Goal: Task Accomplishment & Management: Use online tool/utility

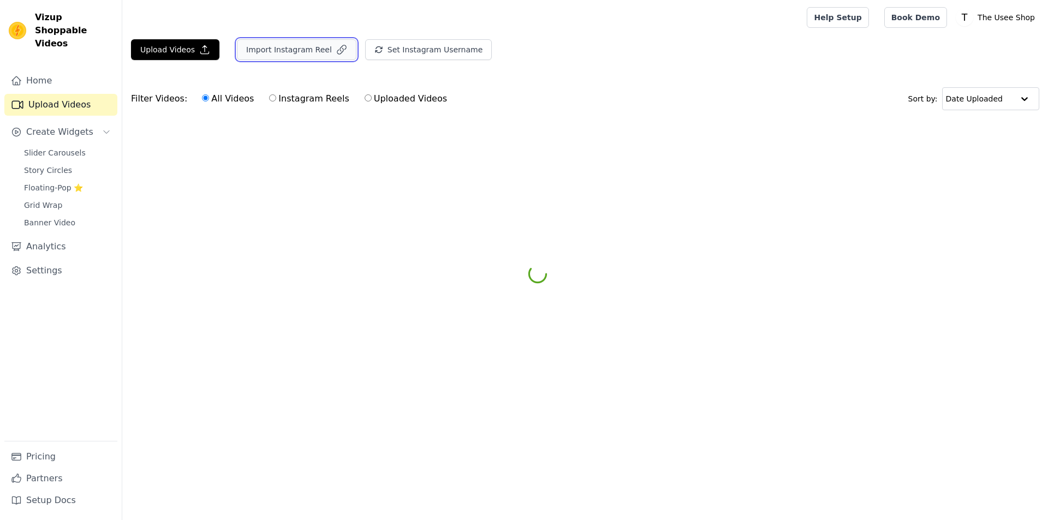
click at [303, 54] on button "Import Instagram Reel" at bounding box center [297, 49] width 120 height 21
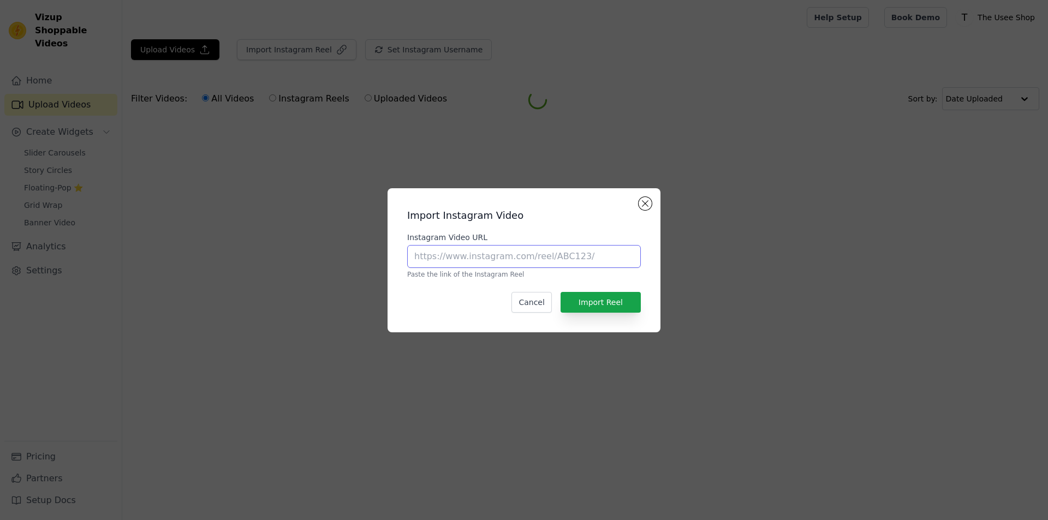
drag, startPoint x: 517, startPoint y: 261, endPoint x: 527, endPoint y: 265, distance: 10.5
click at [517, 261] on input "Instagram Video URL" at bounding box center [524, 256] width 234 height 23
paste input "https://www.instagram.com/reel/DPLOjnMEWca/?utm_source=ig_web_copy_link&igsh=b2…"
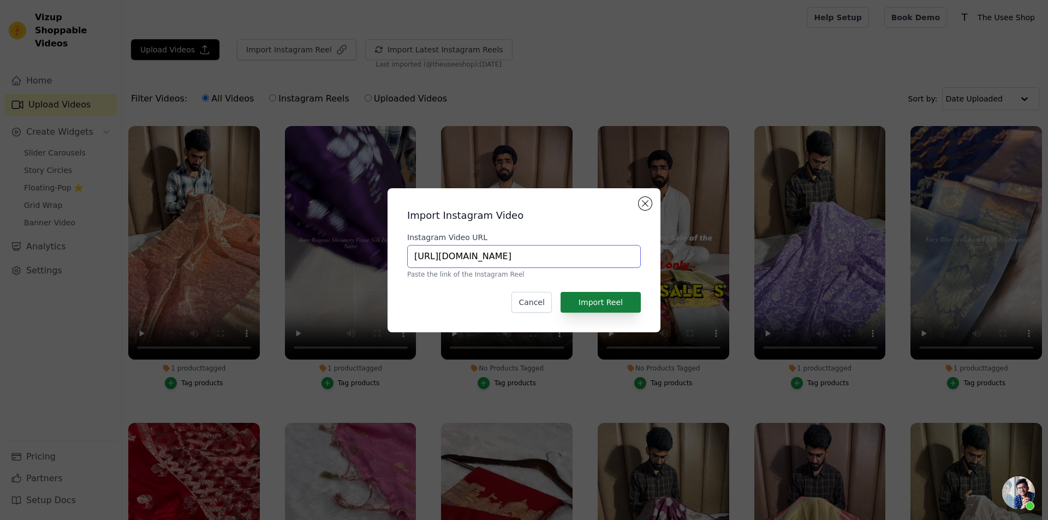
type input "https://www.instagram.com/reel/DPLOjnMEWca/?utm_source=ig_web_copy_link&igsh=b2…"
click at [621, 307] on button "Import Reel" at bounding box center [601, 302] width 80 height 21
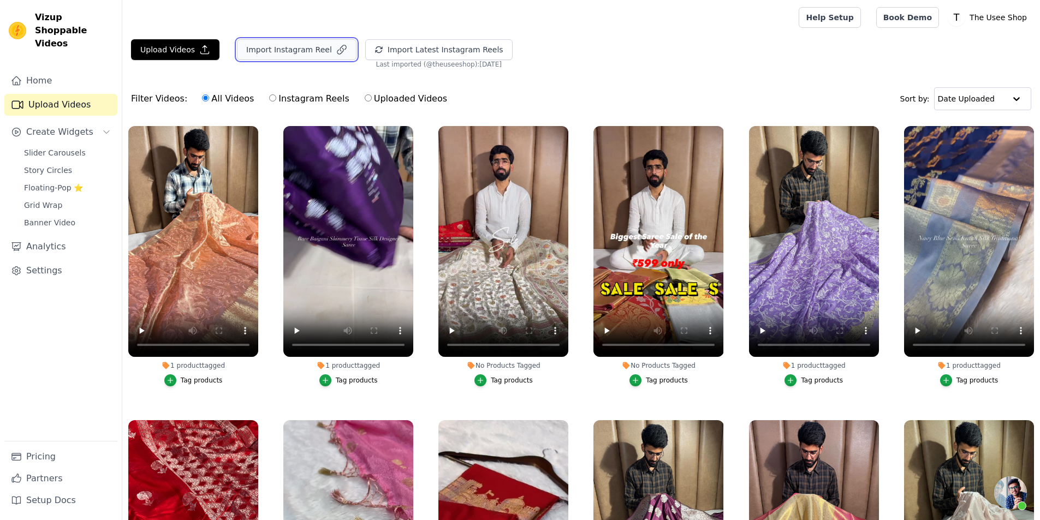
click at [308, 52] on button "Import Instagram Reel" at bounding box center [297, 49] width 120 height 21
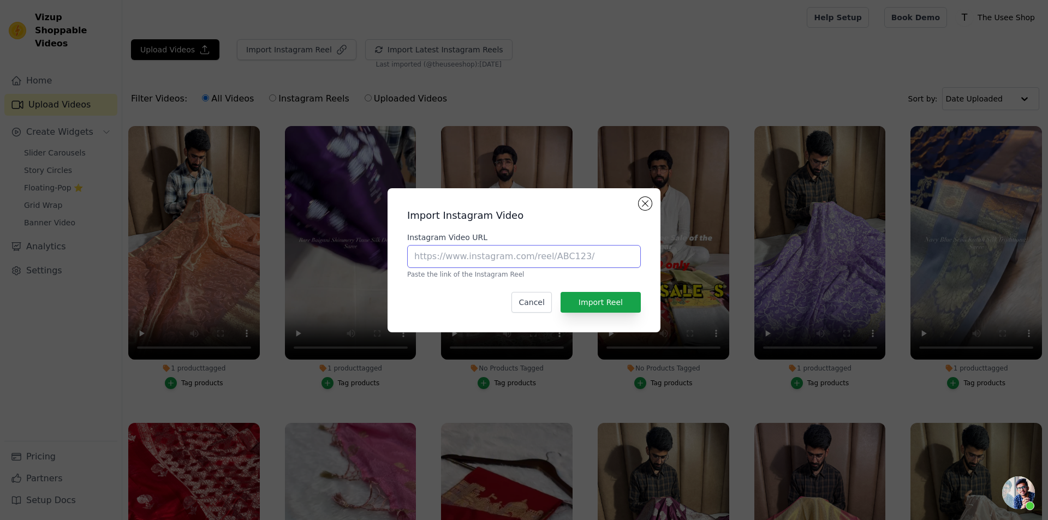
click at [503, 265] on input "Instagram Video URL" at bounding box center [524, 256] width 234 height 23
paste input "https://www.instagram.com/reel/DPNmpYEEcUD/?utm_source=ig_web_copy_link&igsh=b2…"
type input "https://www.instagram.com/reel/DPNmpYEEcUD/?utm_source=ig_web_copy_link&igsh=b2…"
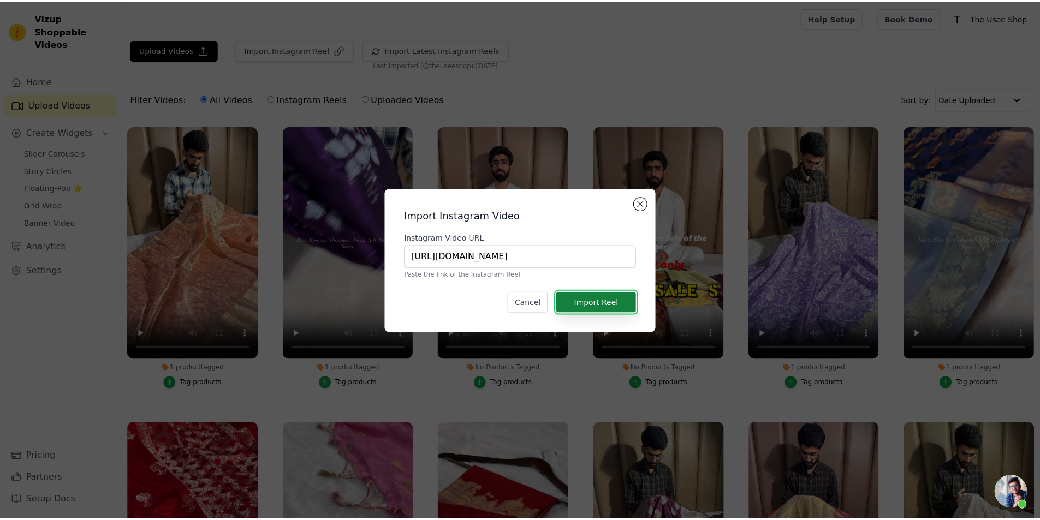
scroll to position [0, 0]
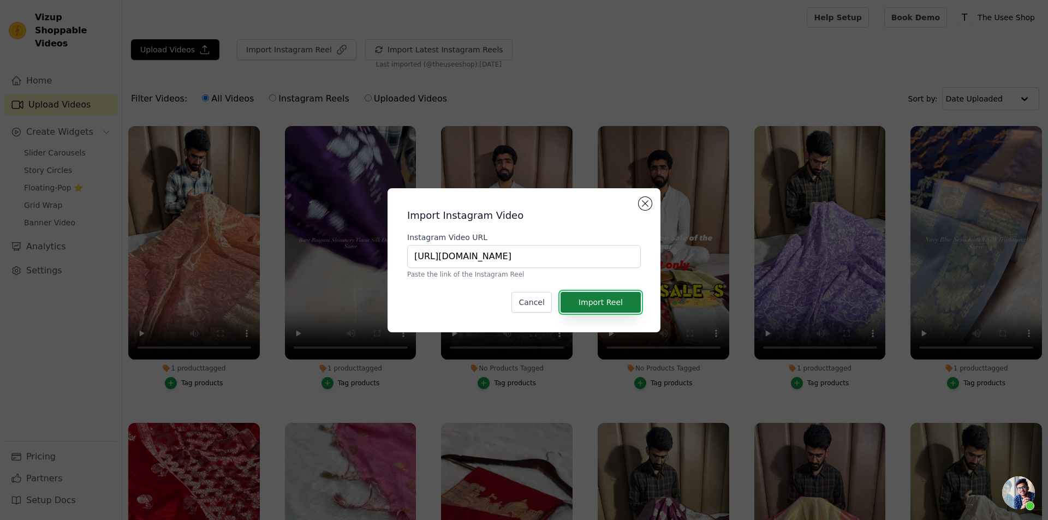
click at [596, 310] on button "Import Reel" at bounding box center [601, 302] width 80 height 21
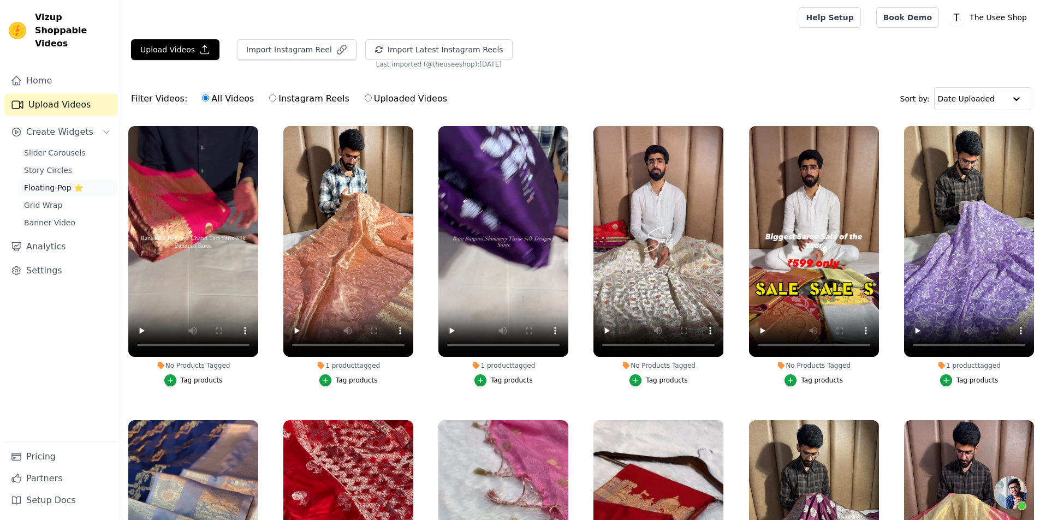
click at [67, 182] on span "Floating-Pop ⭐" at bounding box center [53, 187] width 59 height 11
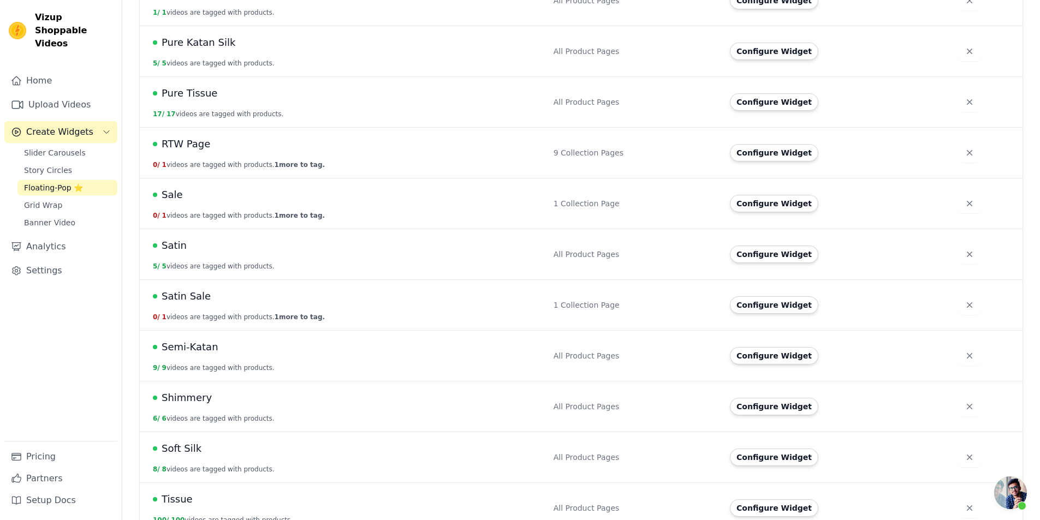
scroll to position [819, 0]
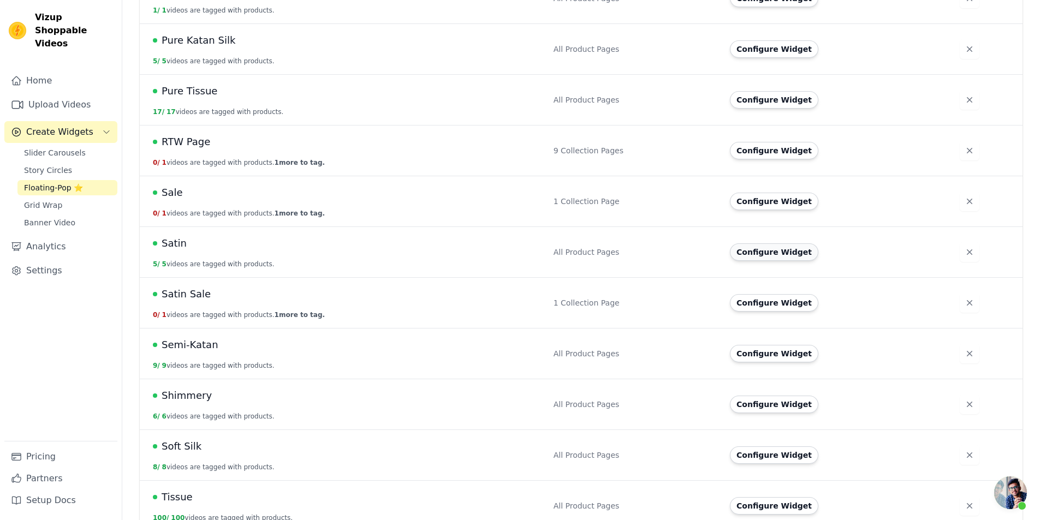
click at [765, 246] on button "Configure Widget" at bounding box center [774, 251] width 88 height 17
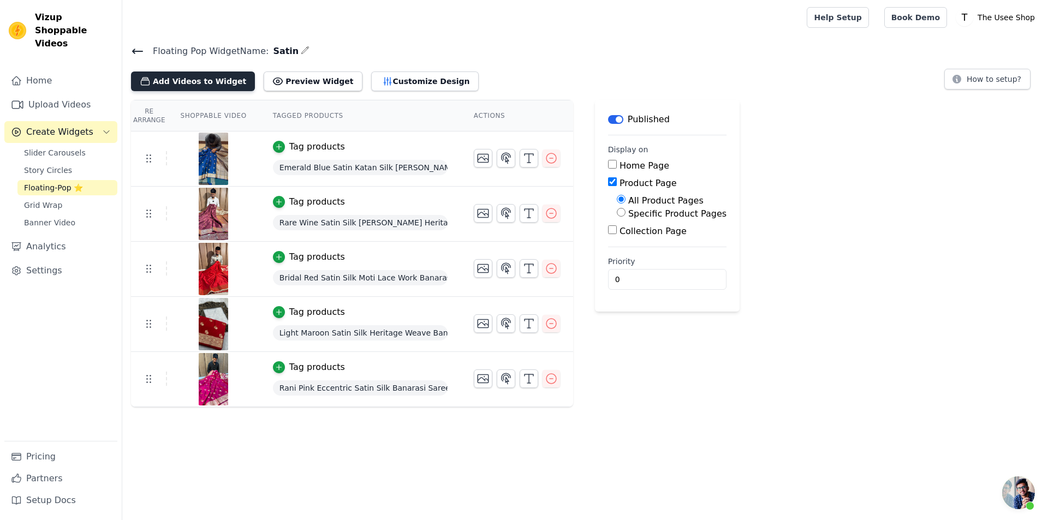
click at [215, 85] on button "Add Videos to Widget" at bounding box center [193, 82] width 124 height 20
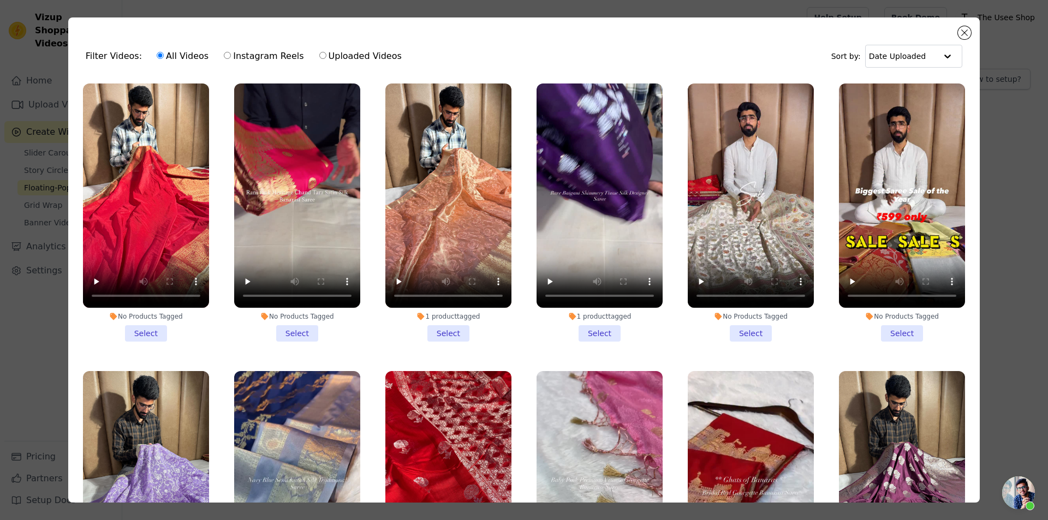
click at [290, 327] on li "No Products Tagged Select" at bounding box center [297, 213] width 126 height 258
click at [0, 0] on input "No Products Tagged Select" at bounding box center [0, 0] width 0 height 0
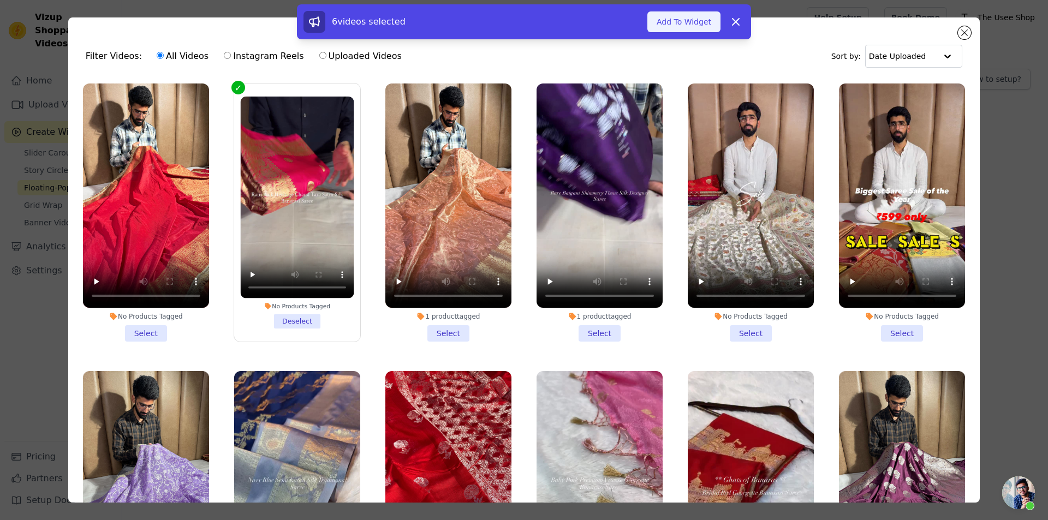
click at [706, 24] on button "Add To Widget" at bounding box center [683, 21] width 73 height 21
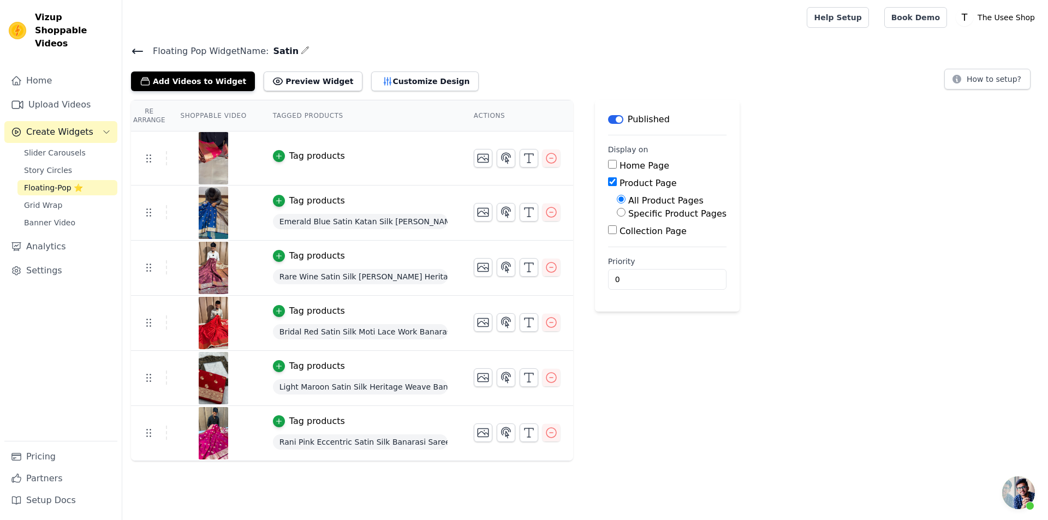
click at [314, 152] on div "Tag products" at bounding box center [317, 156] width 56 height 13
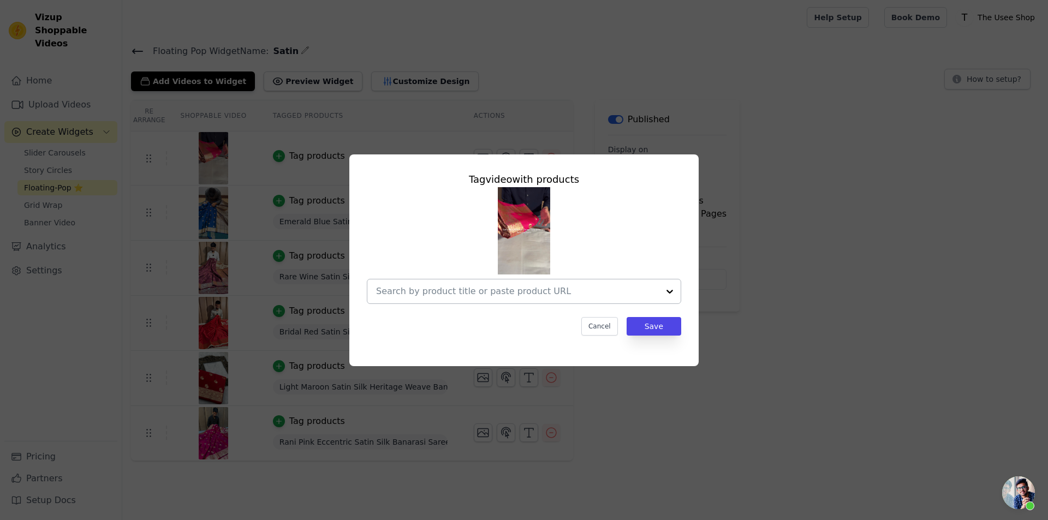
click at [479, 292] on input "text" at bounding box center [517, 291] width 283 height 13
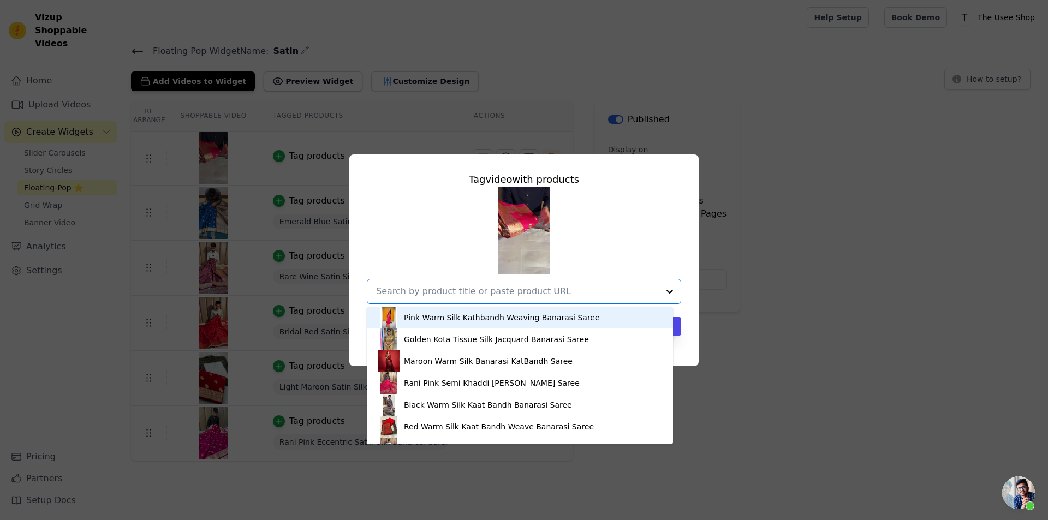
paste input "https://theuseeshop.com/products/rani-pink-satin-silk-chand-tara-banarasi-saree"
type input "https://theuseeshop.com/products/rani-pink-satin-silk-chand-tara-banarasi-saree"
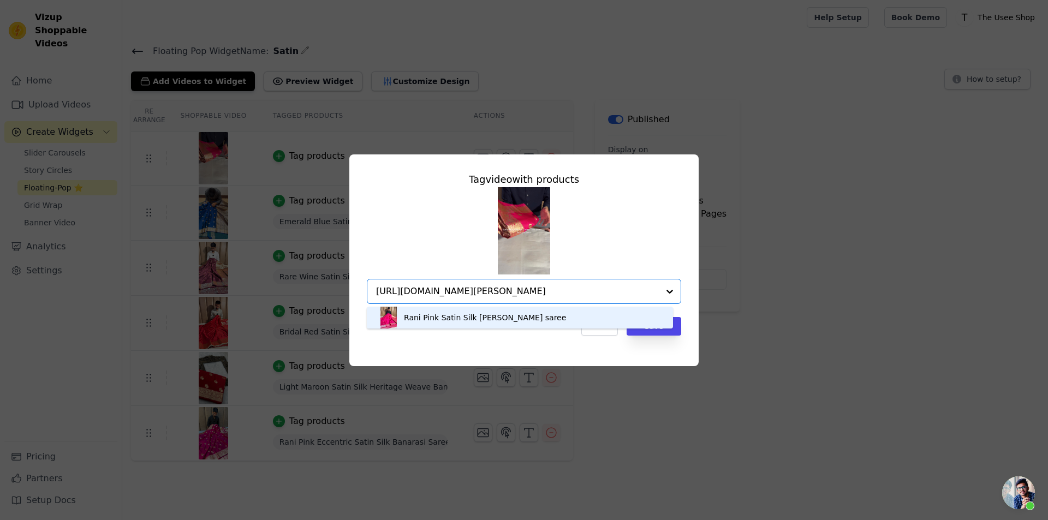
click at [454, 322] on div "Rani Pink Satin Silk Chand Tara Banarasi saree" at bounding box center [485, 317] width 162 height 11
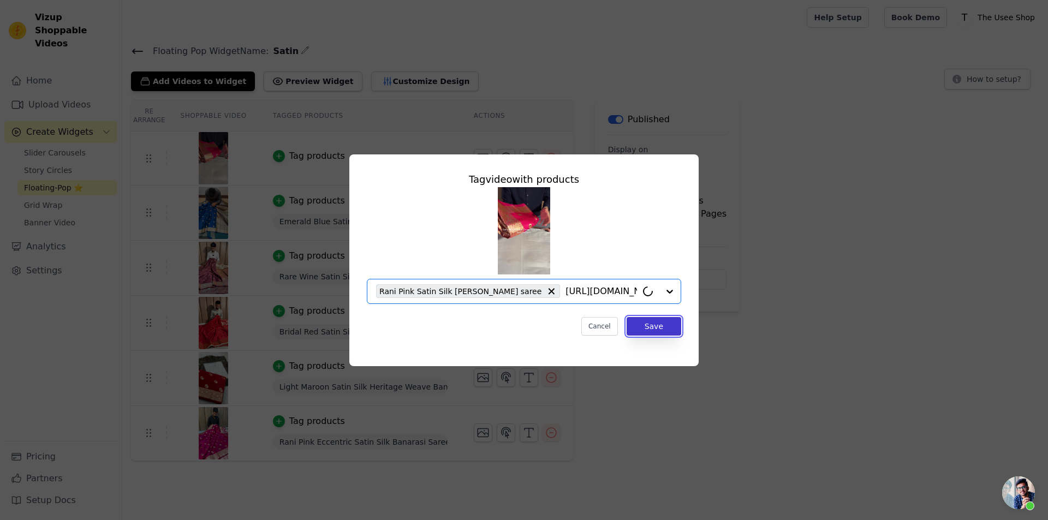
click at [667, 326] on button "Save" at bounding box center [654, 326] width 55 height 19
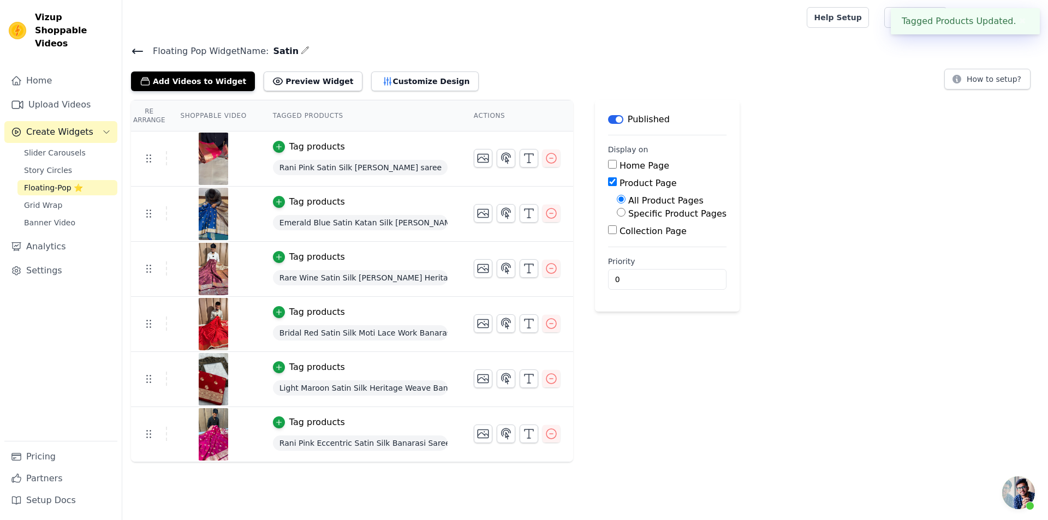
click at [140, 57] on icon at bounding box center [137, 51] width 13 height 13
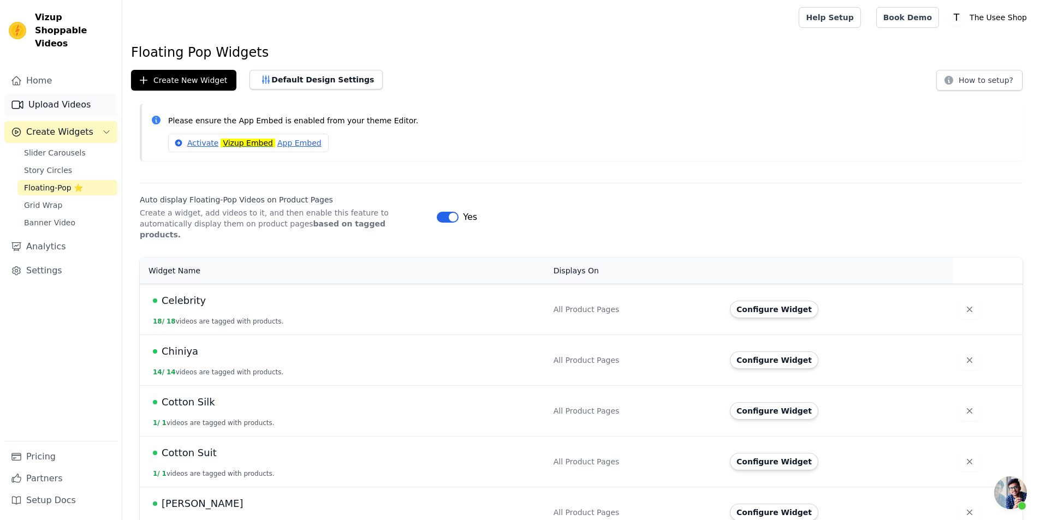
click at [51, 96] on link "Upload Videos" at bounding box center [60, 105] width 113 height 22
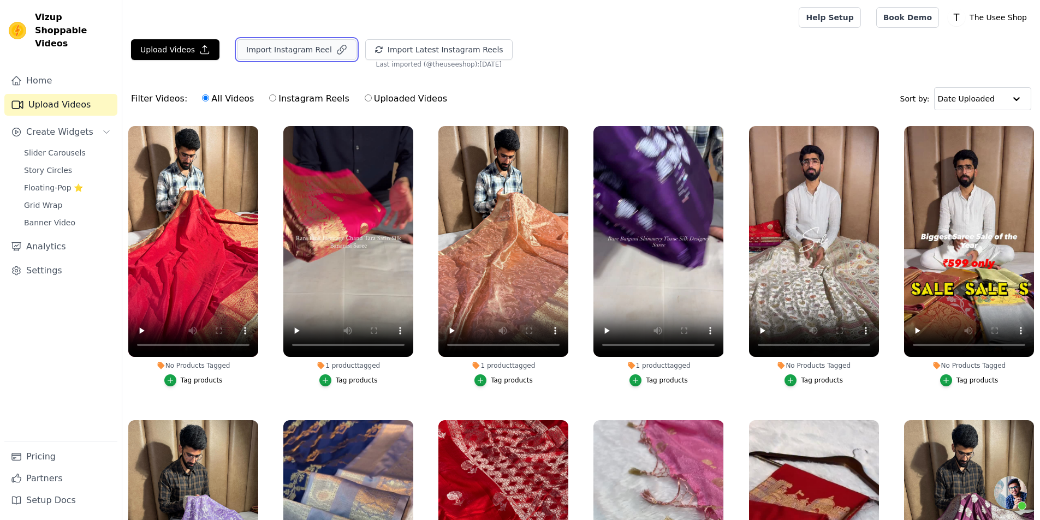
click at [292, 46] on button "Import Instagram Reel" at bounding box center [297, 49] width 120 height 21
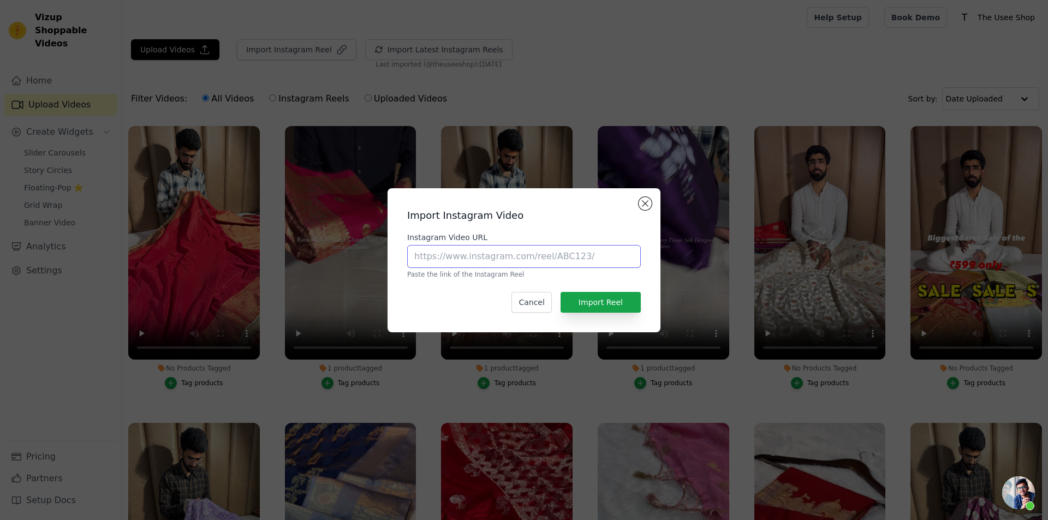
drag, startPoint x: 486, startPoint y: 260, endPoint x: 495, endPoint y: 267, distance: 10.5
click at [486, 260] on input "Instagram Video URL" at bounding box center [524, 256] width 234 height 23
paste input "https://www.instagram.com/reel/DPNhsM9EwuT/?utm_source=ig_web_copy_link&igsh=MW…"
type input "https://www.instagram.com/reel/DPNhsM9EwuT/?utm_source=ig_web_copy_link&igsh=MW…"
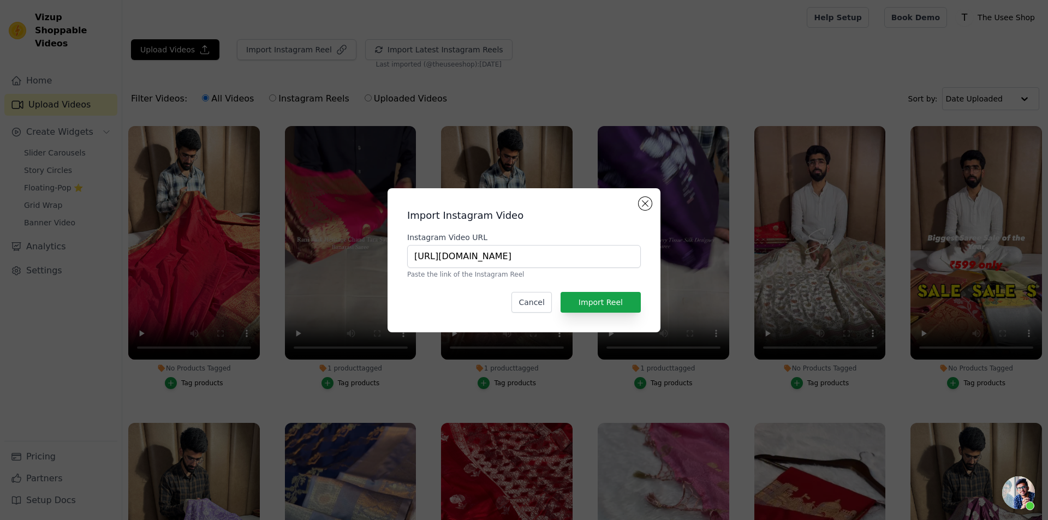
scroll to position [0, 0]
click at [599, 290] on div "Import Instagram Video Instagram Video URL https://www.instagram.com/reel/DPNhs…" at bounding box center [523, 260] width 255 height 127
click at [599, 302] on button "Import Reel" at bounding box center [601, 302] width 80 height 21
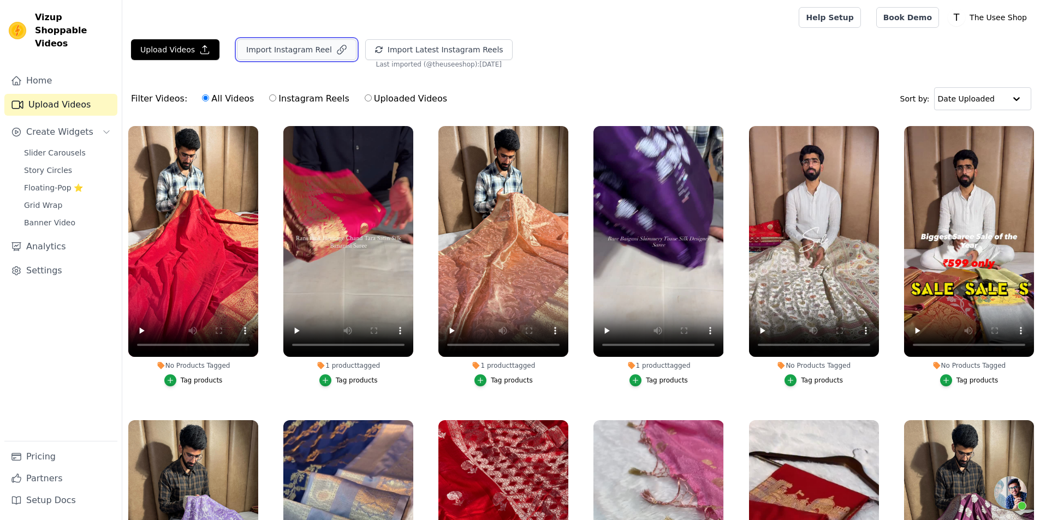
click at [297, 57] on button "Import Instagram Reel" at bounding box center [297, 49] width 120 height 21
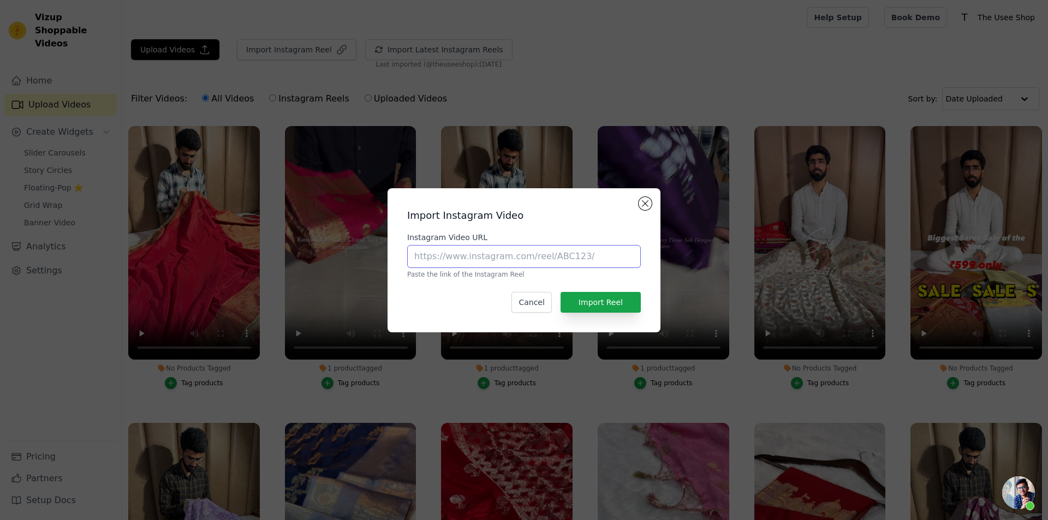
click at [478, 267] on input "Instagram Video URL" at bounding box center [524, 256] width 234 height 23
paste input "https://www.instagram.com/reel/DPLlQ4wiJRn/?utm_source=ig_web_copy_link&igsh=Nm…"
type input "https://www.instagram.com/reel/DPLlQ4wiJRn/?utm_source=ig_web_copy_link&igsh=Nm…"
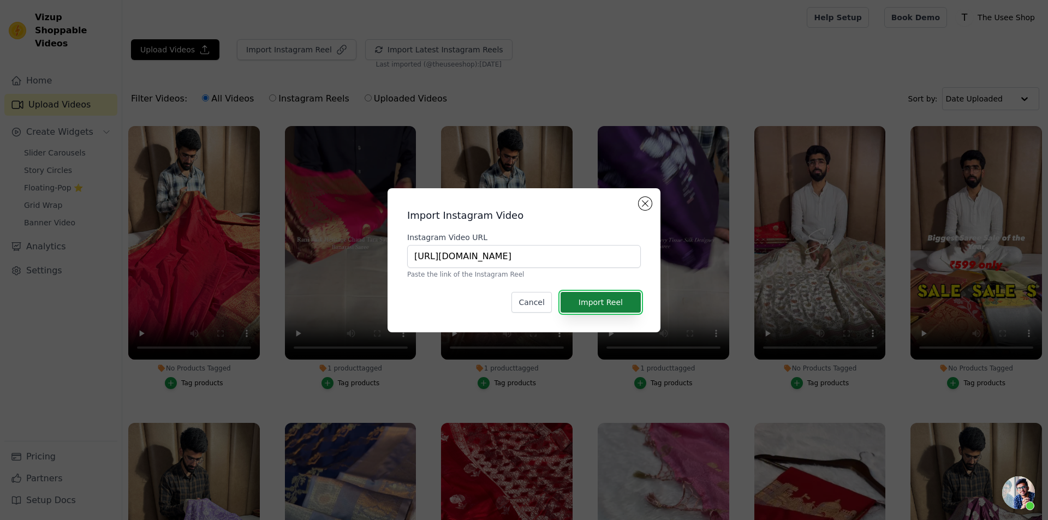
click at [604, 295] on button "Import Reel" at bounding box center [601, 302] width 80 height 21
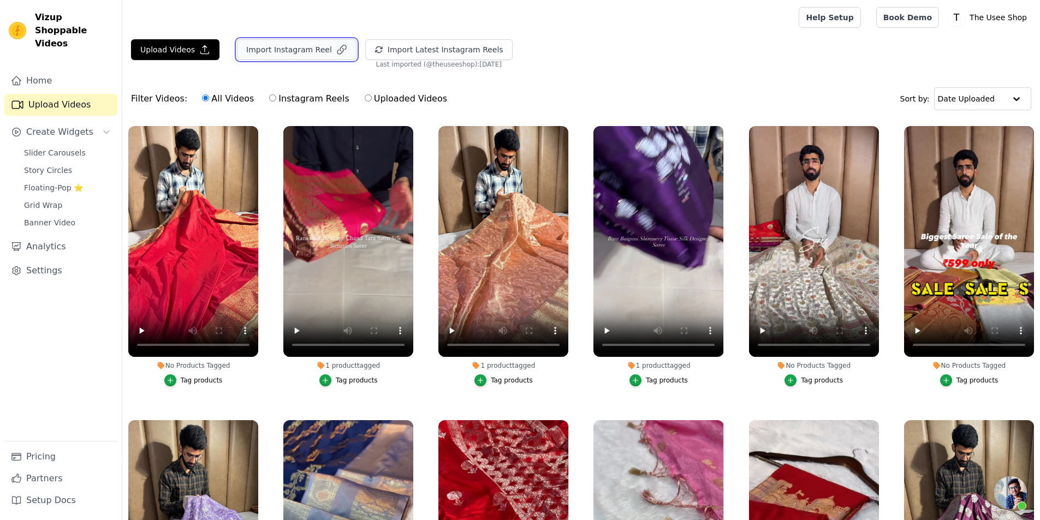
click at [301, 53] on button "Import Instagram Reel" at bounding box center [297, 49] width 120 height 21
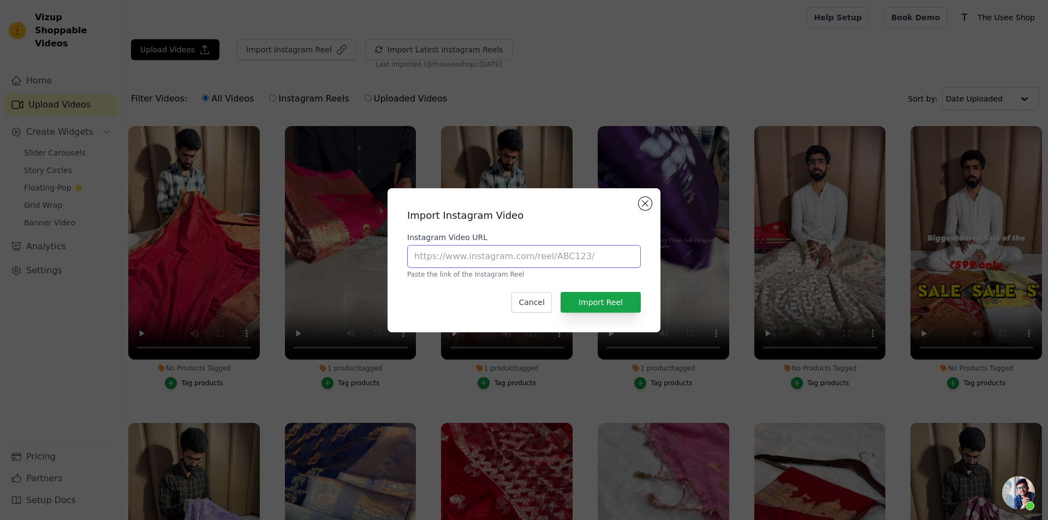
click at [521, 263] on input "Instagram Video URL" at bounding box center [524, 256] width 234 height 23
paste input "https://www.instagram.com/reel/DPIWas2AmR-/?utm_source=ig_web_copy_link&igsh=bG…"
type input "https://www.instagram.com/reel/DPIWas2AmR-/?utm_source=ig_web_copy_link&igsh=bG…"
click at [607, 303] on button "Import Reel" at bounding box center [601, 302] width 80 height 21
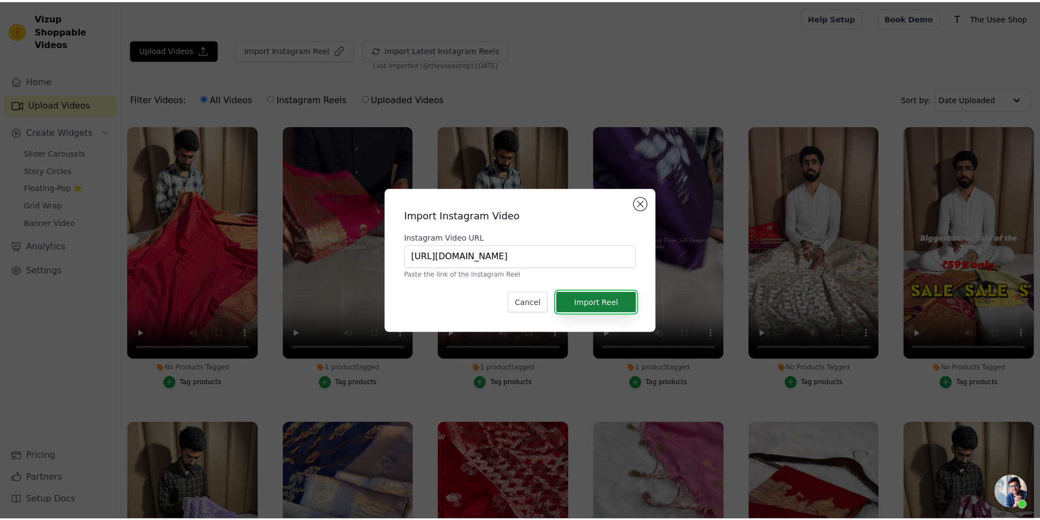
scroll to position [0, 0]
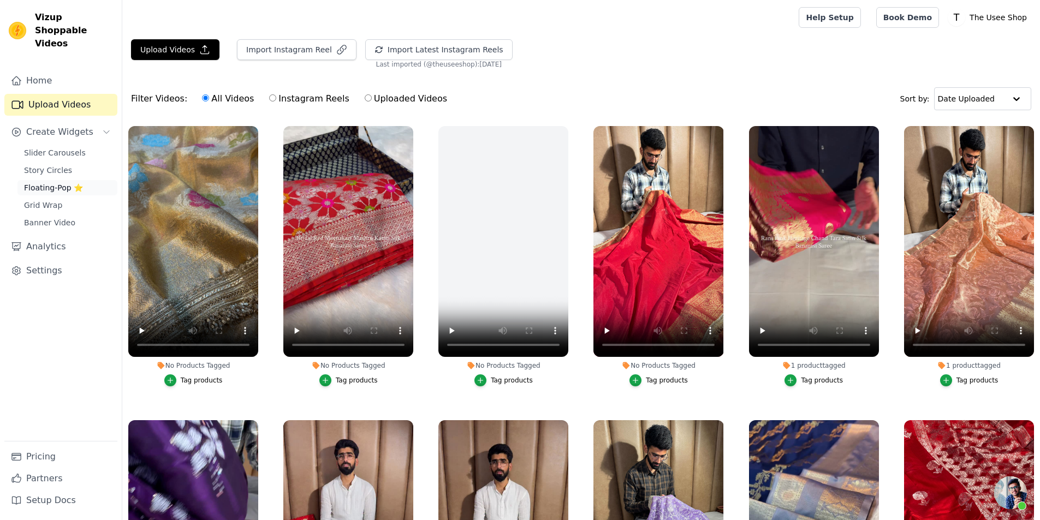
click at [84, 180] on link "Floating-Pop ⭐" at bounding box center [67, 187] width 100 height 15
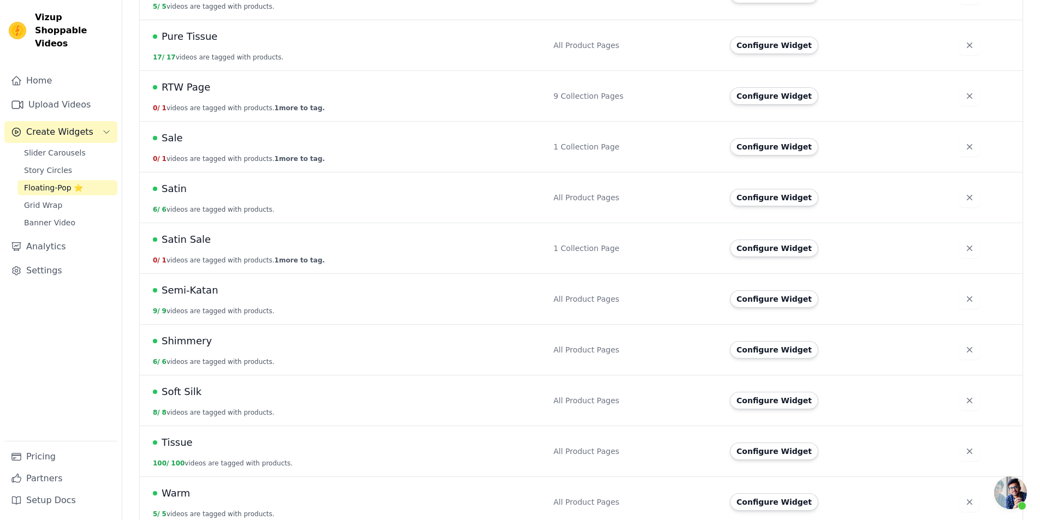
scroll to position [874, 0]
click at [776, 493] on button "Configure Widget" at bounding box center [774, 501] width 88 height 17
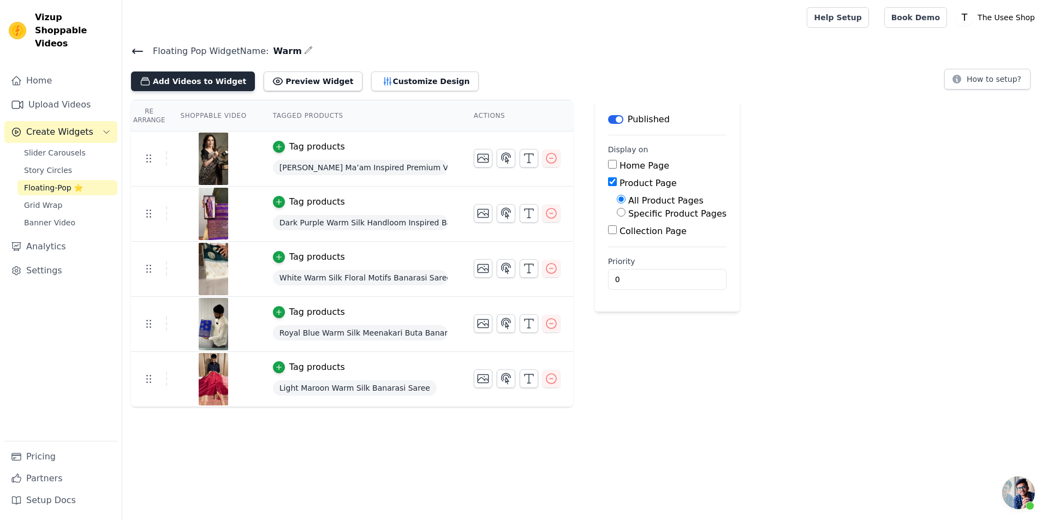
click at [202, 82] on button "Add Videos to Widget" at bounding box center [193, 82] width 124 height 20
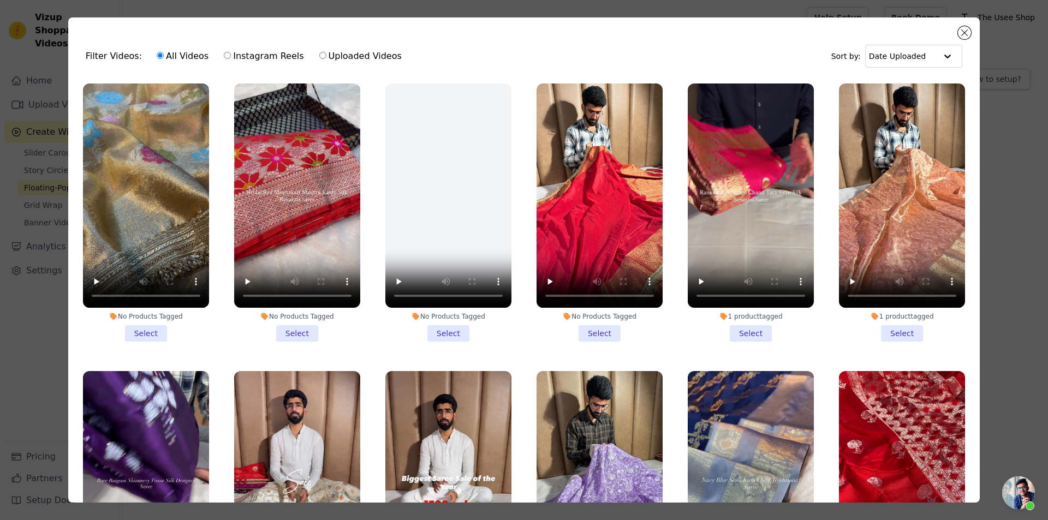
click at [598, 335] on li "No Products Tagged Select" at bounding box center [600, 213] width 126 height 258
click at [0, 0] on input "No Products Tagged Select" at bounding box center [0, 0] width 0 height 0
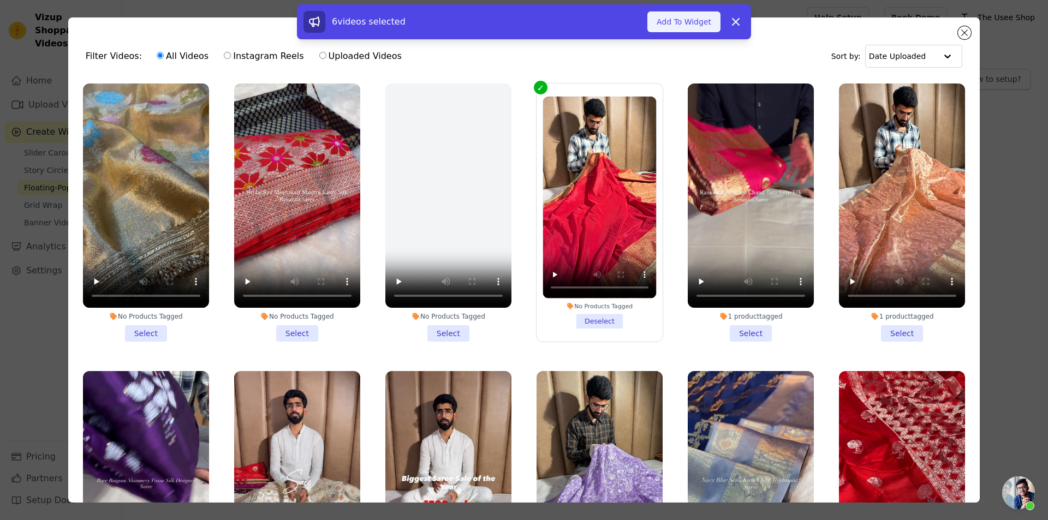
click at [698, 18] on button "Add To Widget" at bounding box center [683, 21] width 73 height 21
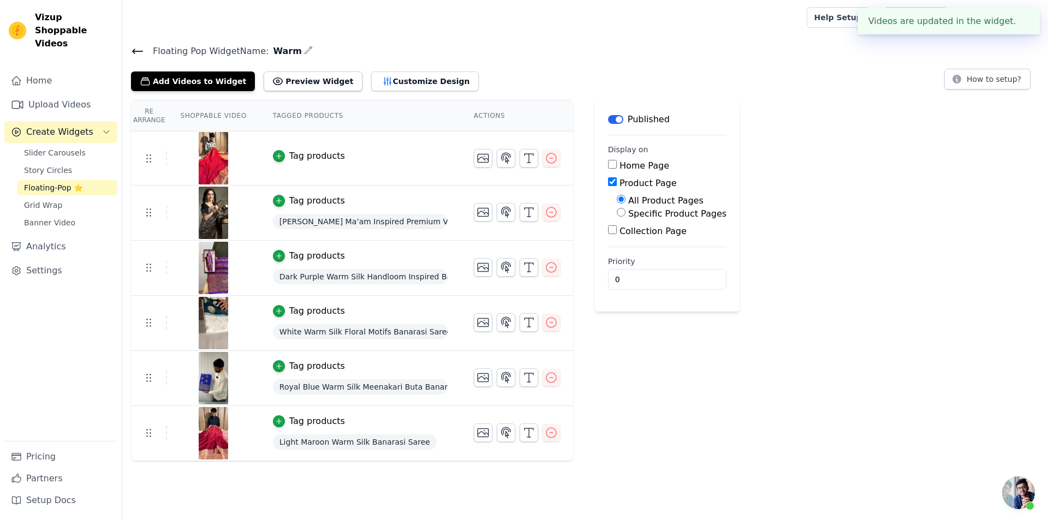
click at [307, 160] on div "Tag products" at bounding box center [317, 156] width 56 height 13
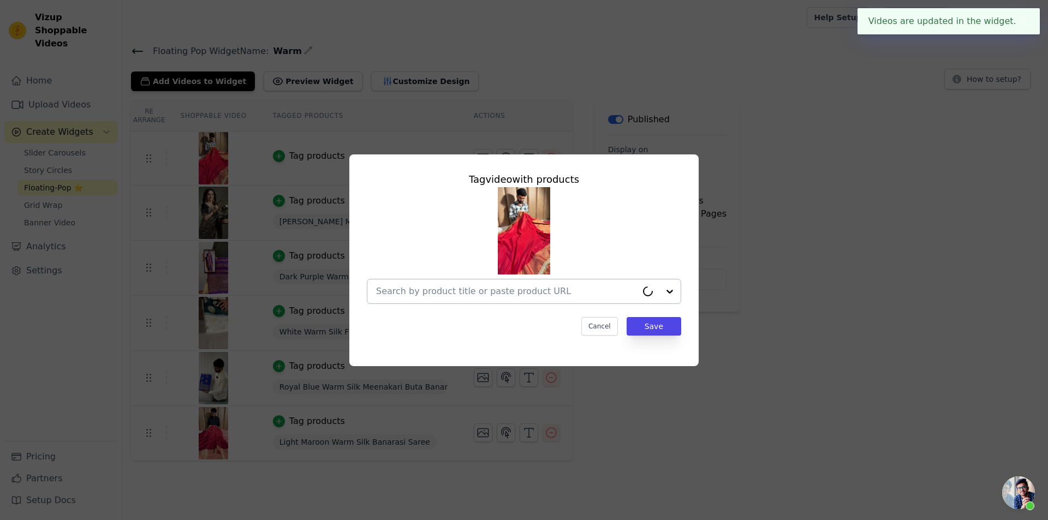
click at [489, 289] on input "text" at bounding box center [506, 291] width 261 height 13
paste input "https://theuseeshop.com/products/light-maroon-chiniya-silk-designer-banarasi-sa…"
type input "https://theuseeshop.com/products/light-maroon-chiniya-silk-designer-banarasi-sa…"
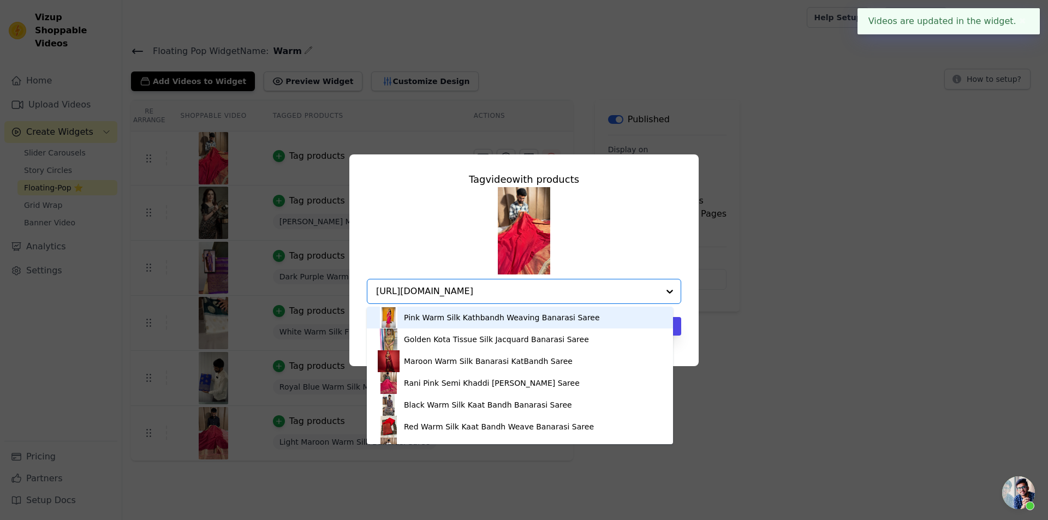
scroll to position [0, 47]
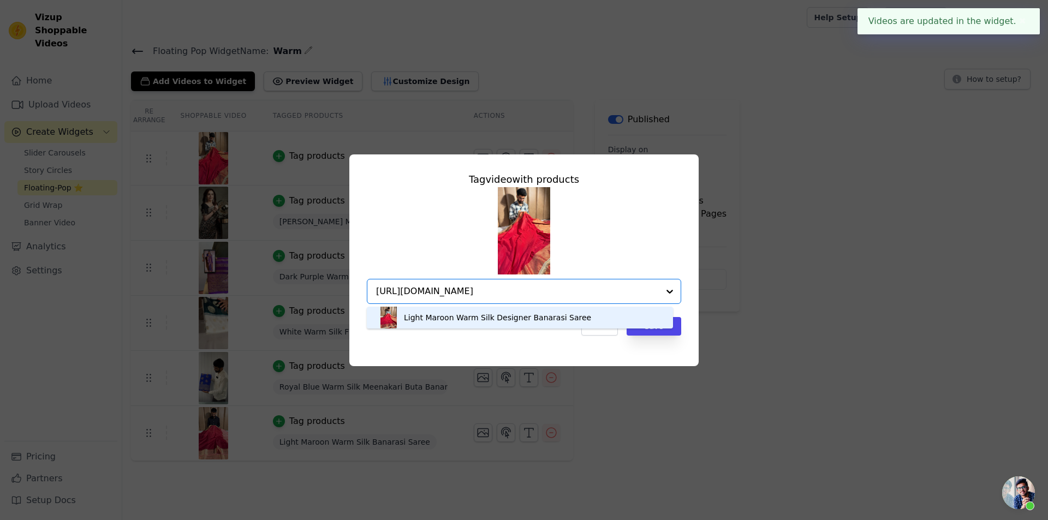
click at [431, 325] on div "Light Maroon Warm Silk Designer Banarasi Saree" at bounding box center [520, 318] width 284 height 22
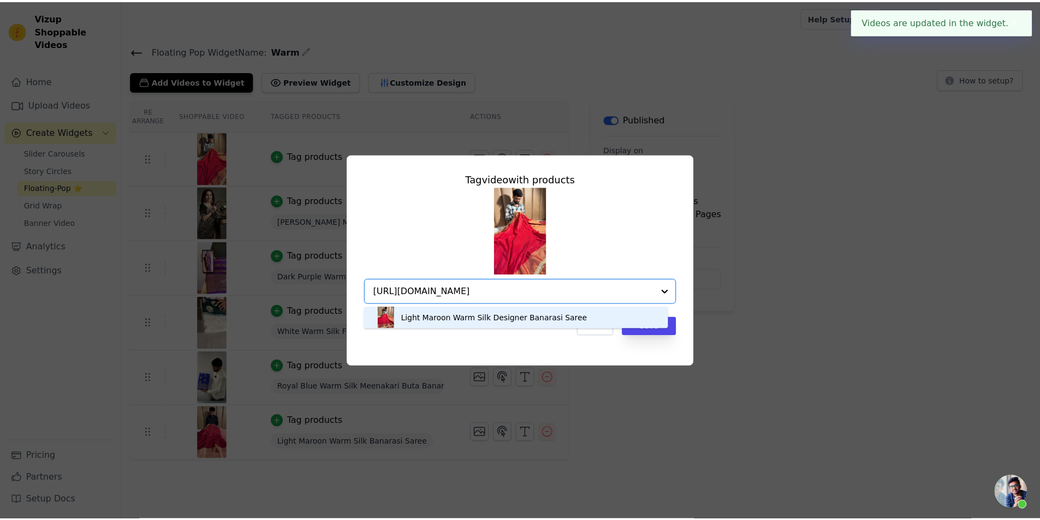
scroll to position [0, 0]
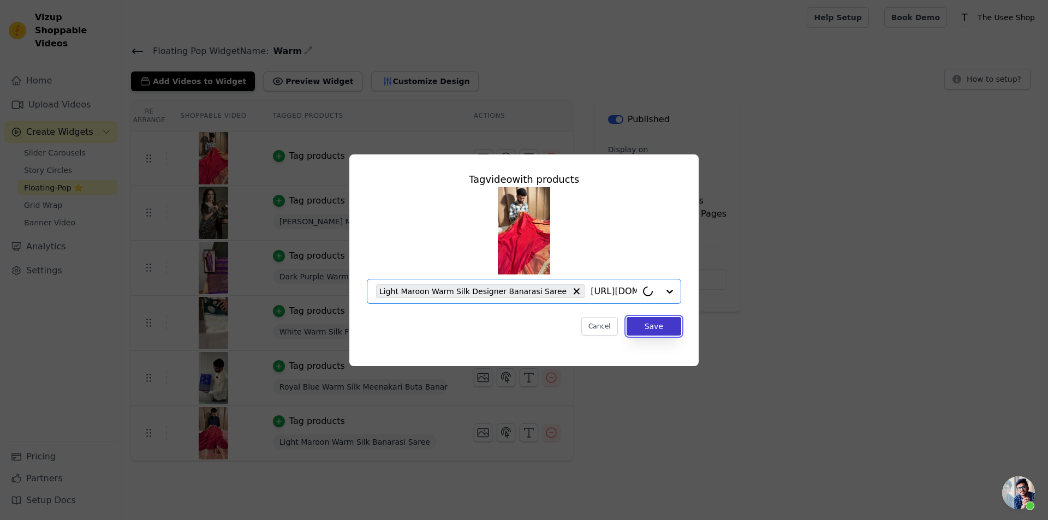
click at [665, 330] on button "Save" at bounding box center [654, 326] width 55 height 19
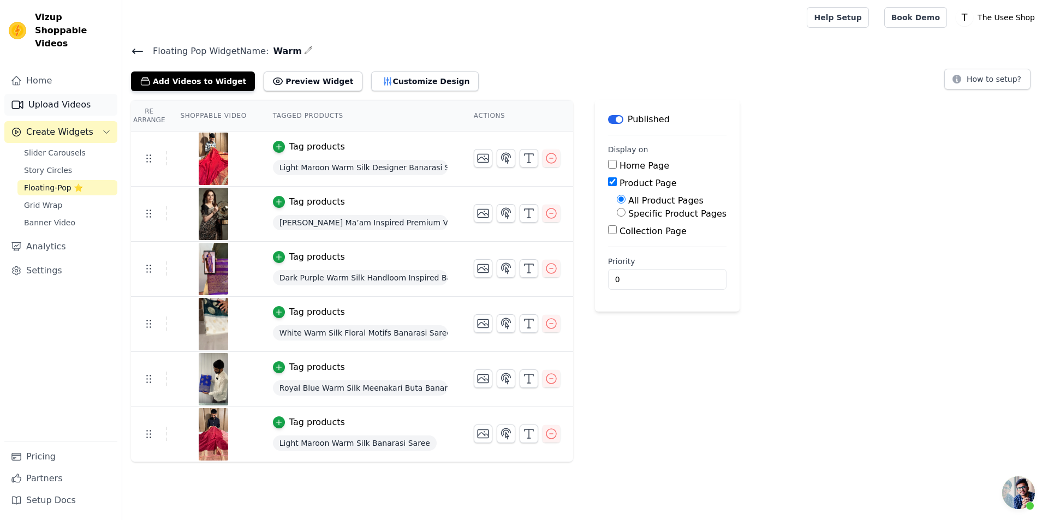
click at [37, 94] on link "Upload Videos" at bounding box center [60, 105] width 113 height 22
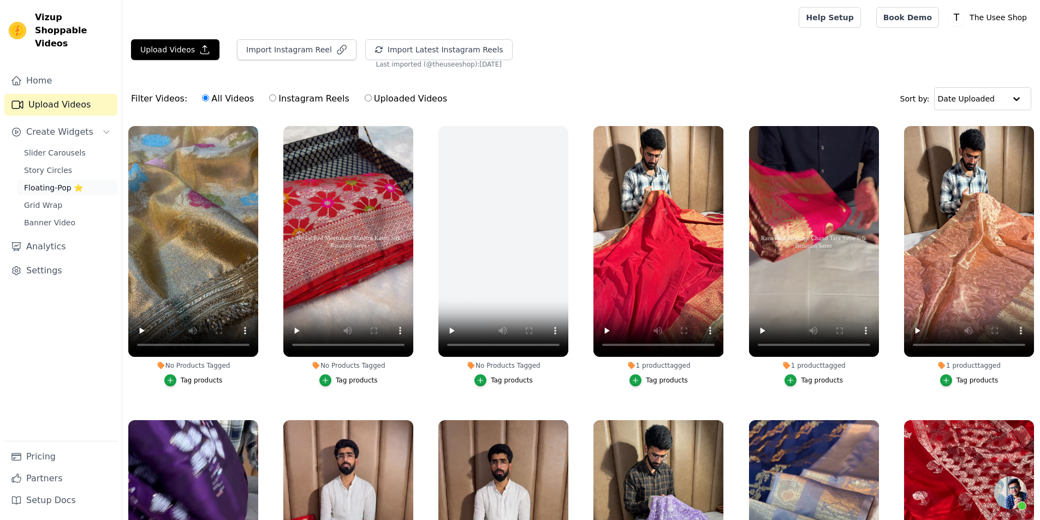
click at [87, 180] on link "Floating-Pop ⭐" at bounding box center [67, 187] width 100 height 15
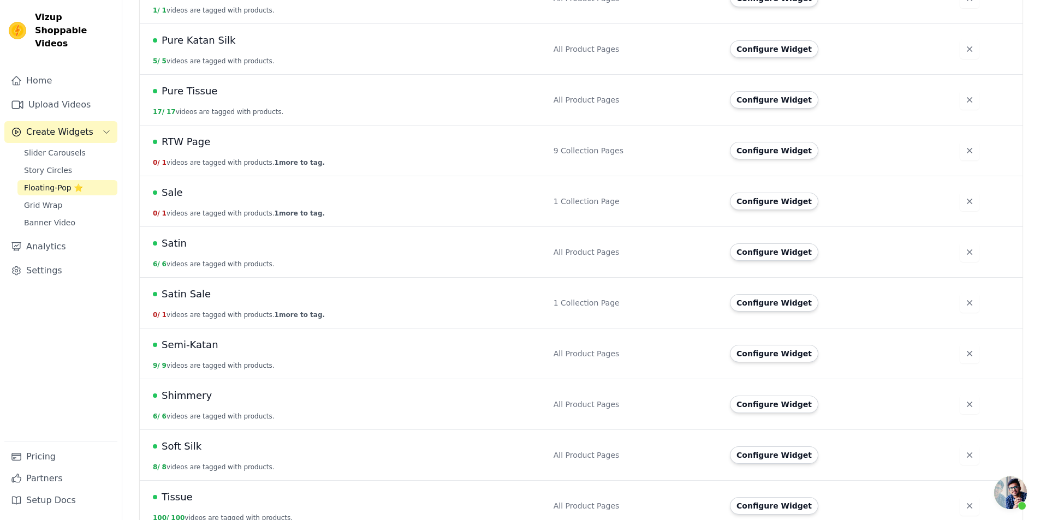
scroll to position [874, 0]
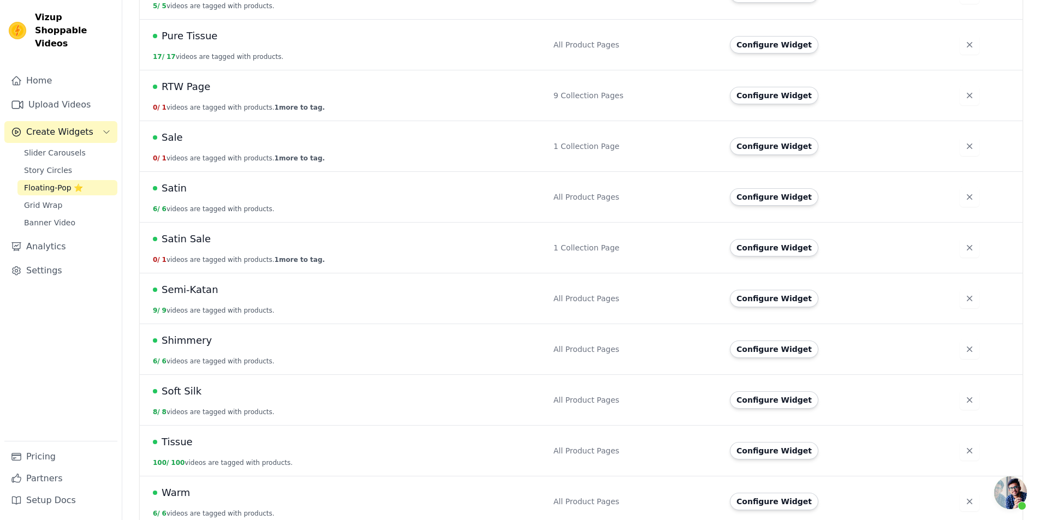
click at [759, 442] on button "Configure Widget" at bounding box center [774, 450] width 88 height 17
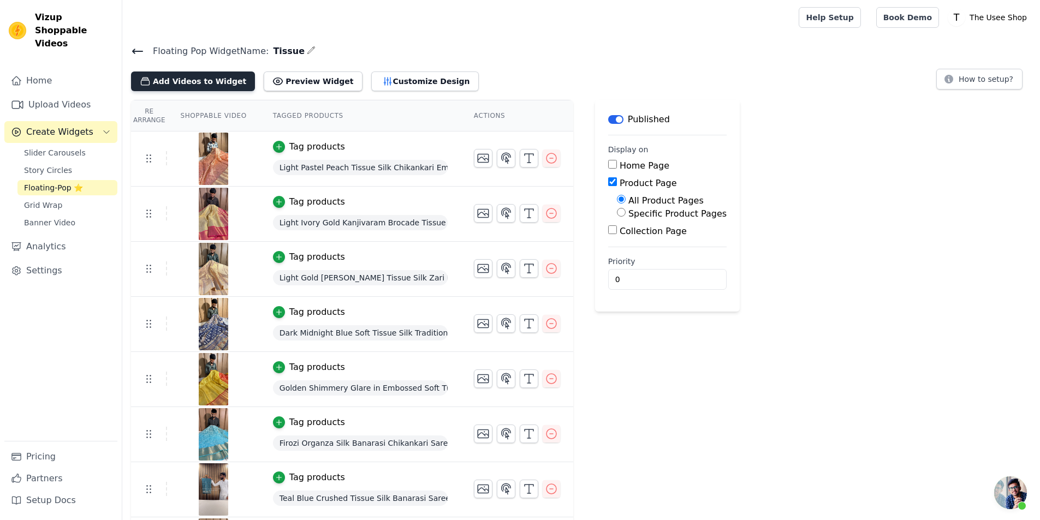
click at [206, 81] on button "Add Videos to Widget" at bounding box center [193, 82] width 124 height 20
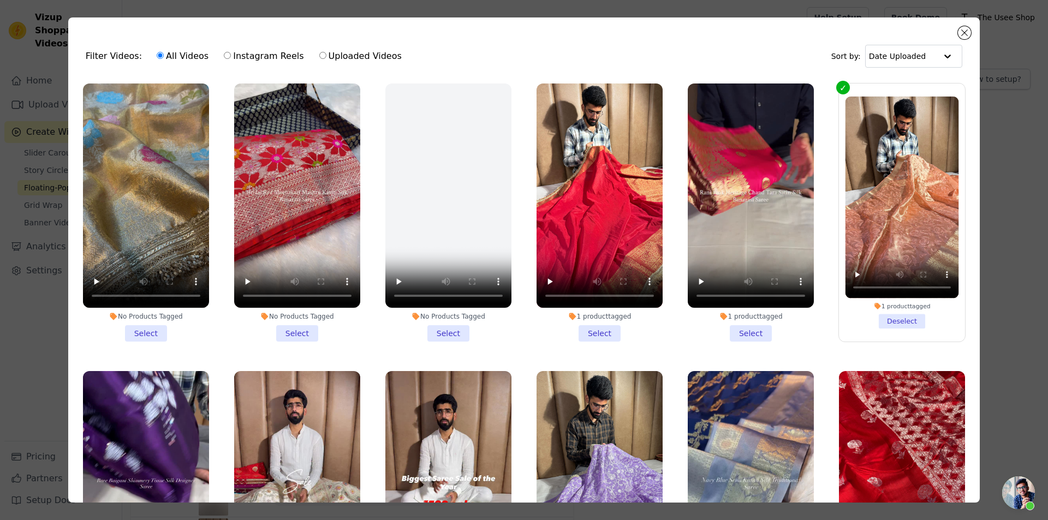
click at [128, 336] on li "No Products Tagged Select" at bounding box center [146, 213] width 126 height 258
click at [0, 0] on input "No Products Tagged Select" at bounding box center [0, 0] width 0 height 0
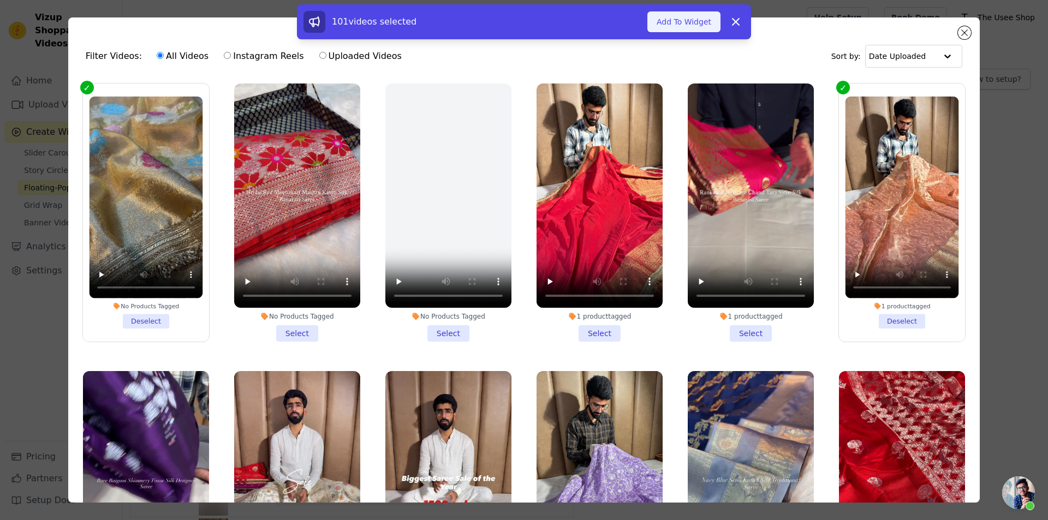
click at [674, 13] on button "Add To Widget" at bounding box center [683, 21] width 73 height 21
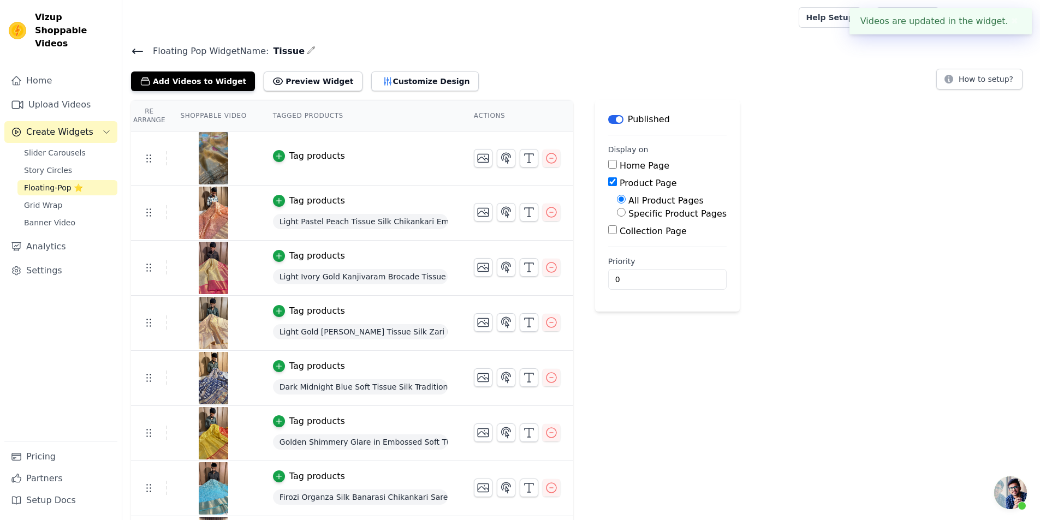
click at [294, 151] on div "Tag products" at bounding box center [317, 156] width 56 height 13
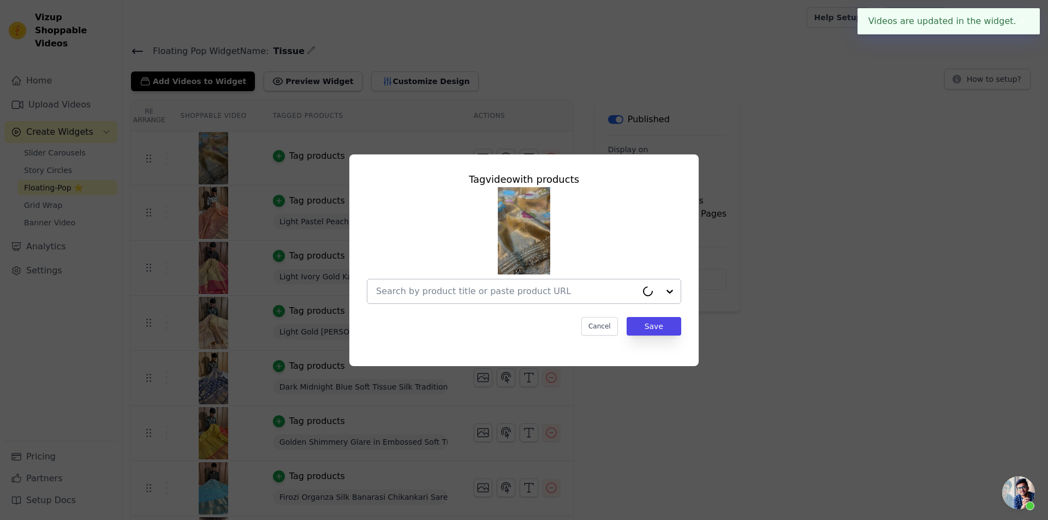
click at [506, 283] on div at bounding box center [506, 291] width 261 height 24
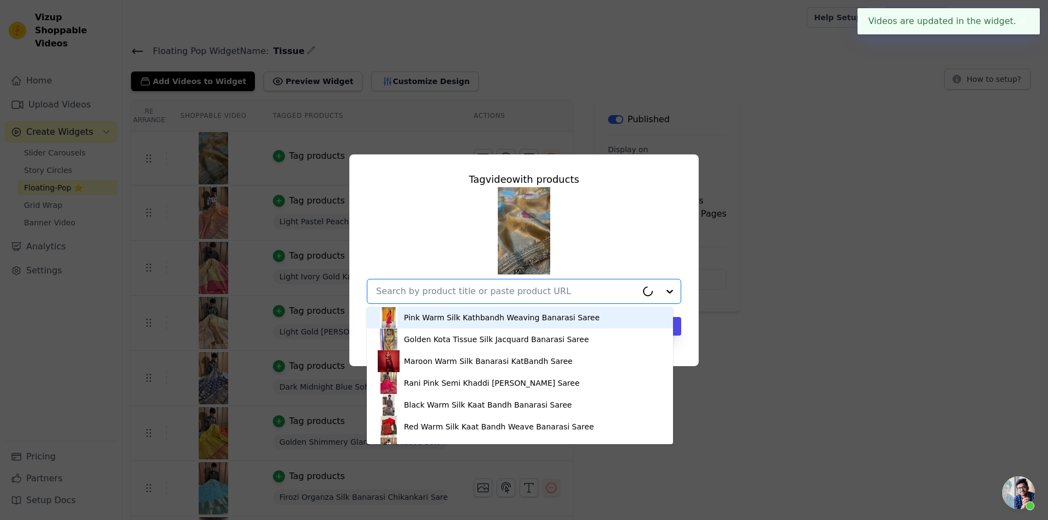
paste input "https://theuseeshop.com/products/copper-shade-tilfi-meenakari-tissue-silk-banar…"
type input "https://theuseeshop.com/products/copper-shade-tilfi-meenakari-tissue-silk-banar…"
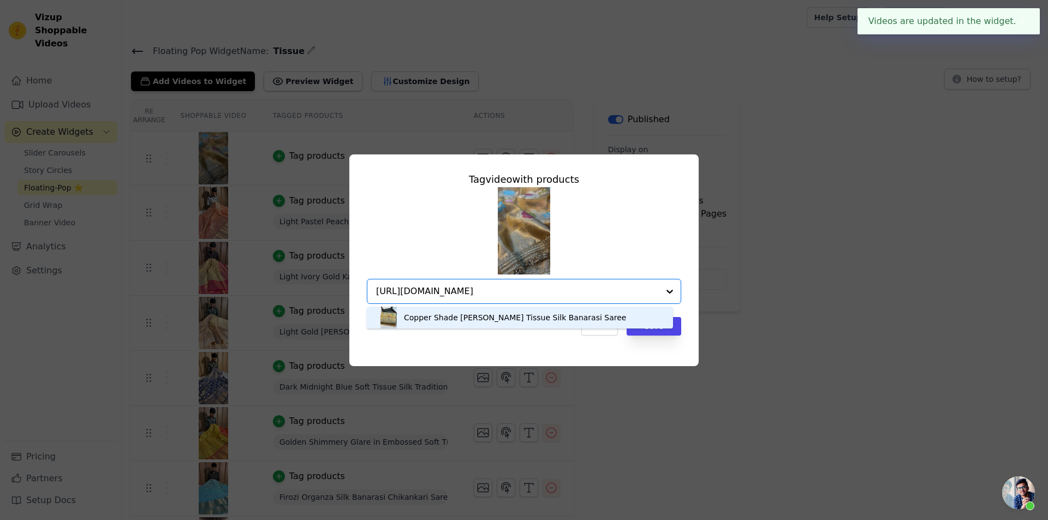
click at [504, 322] on div "Copper Shade Tilfi Meenakari Tissue Silk Banarasi Saree" at bounding box center [515, 317] width 222 height 11
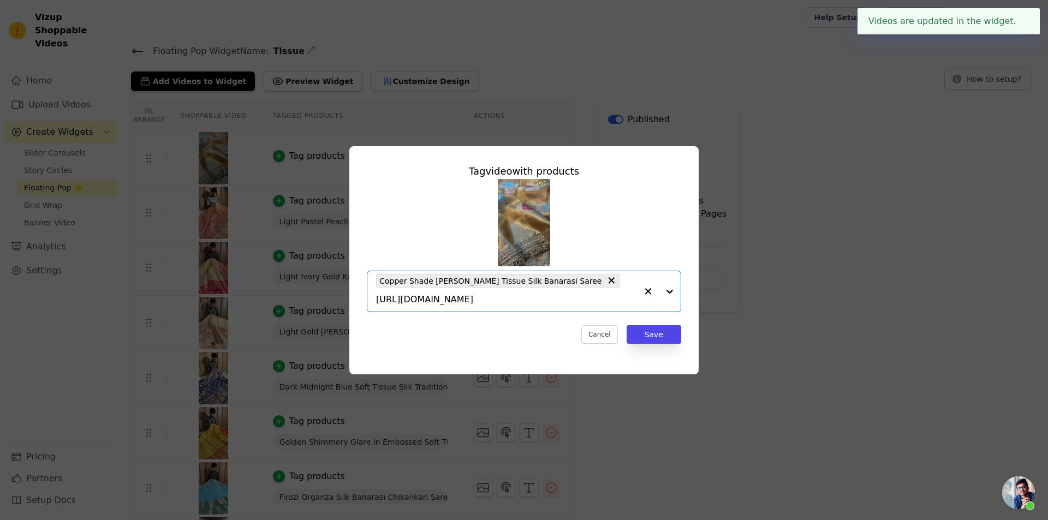
scroll to position [0, 0]
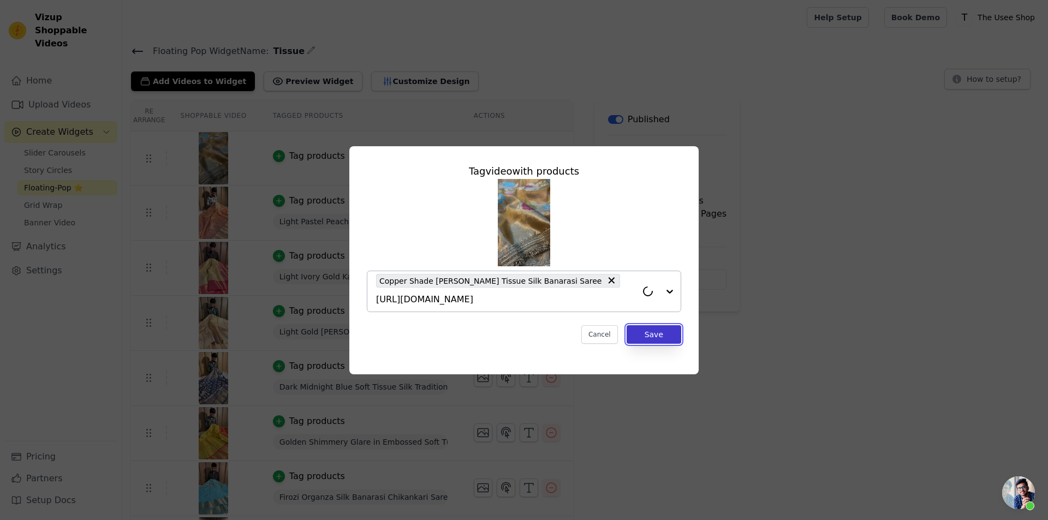
click at [665, 328] on button "Save" at bounding box center [654, 334] width 55 height 19
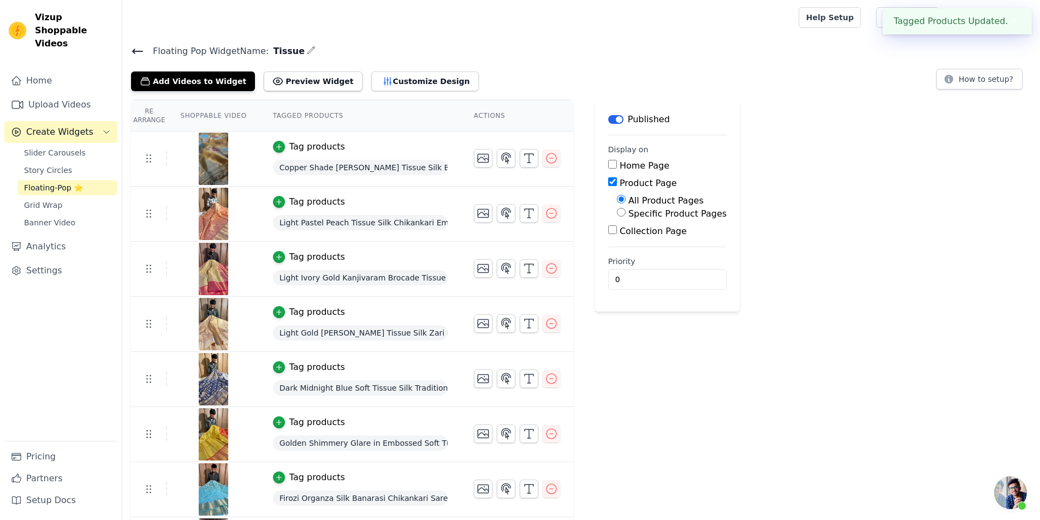
click at [137, 50] on icon at bounding box center [137, 51] width 13 height 13
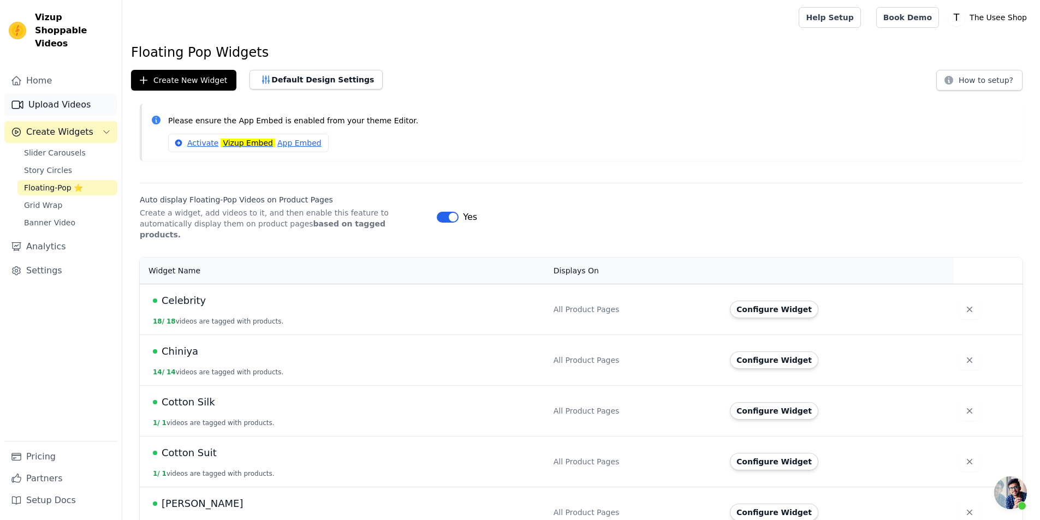
click at [27, 94] on link "Upload Videos" at bounding box center [60, 105] width 113 height 22
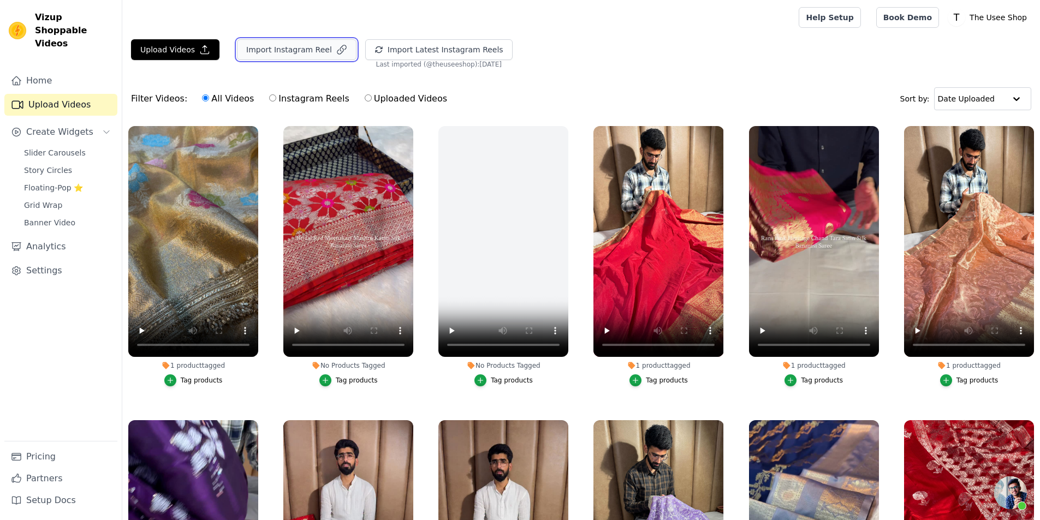
click at [308, 51] on button "Import Instagram Reel" at bounding box center [297, 49] width 120 height 21
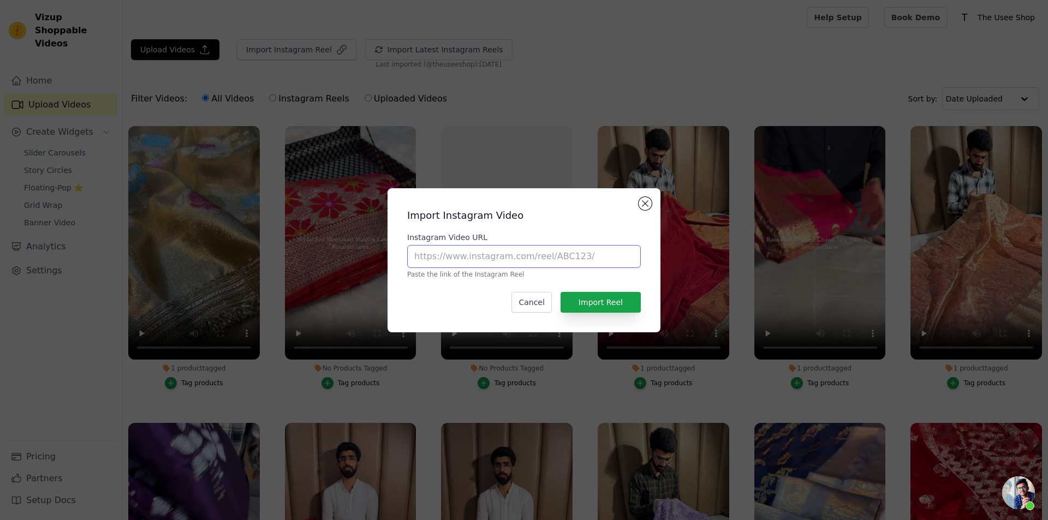
click at [508, 256] on input "Instagram Video URL" at bounding box center [524, 256] width 234 height 23
paste input "https://www.instagram.com/reel/DPG22EQgiZl/?utm_source=ig_web_copy_link&igsh=cn…"
type input "https://www.instagram.com/reel/DPG22EQgiZl/?utm_source=ig_web_copy_link&igsh=cn…"
click at [597, 306] on button "Import Reel" at bounding box center [601, 302] width 80 height 21
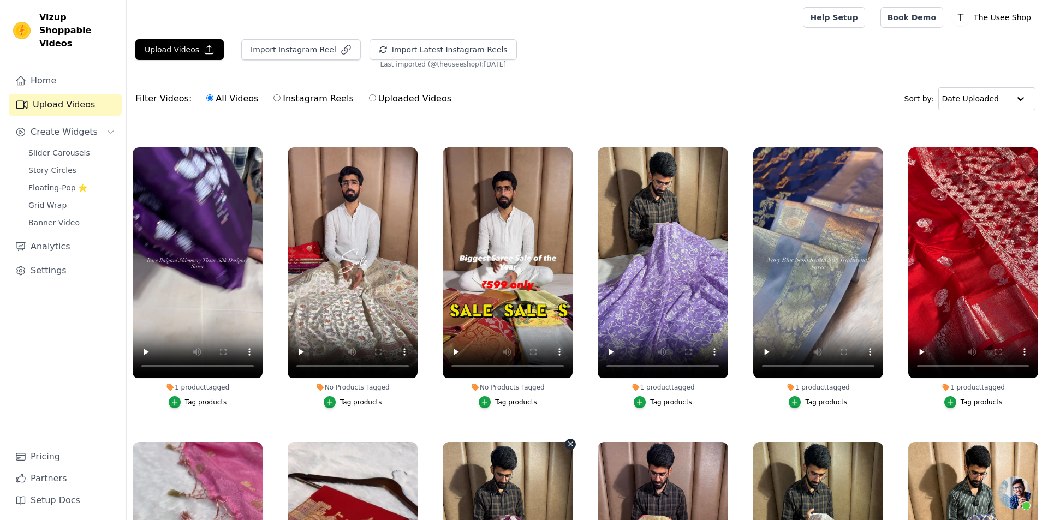
scroll to position [0, 0]
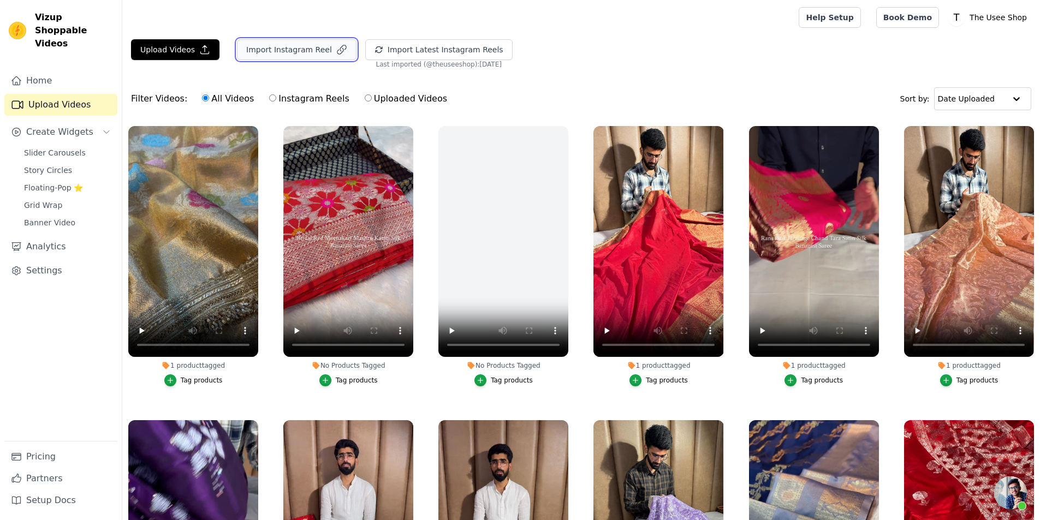
click at [278, 43] on button "Import Instagram Reel" at bounding box center [297, 49] width 120 height 21
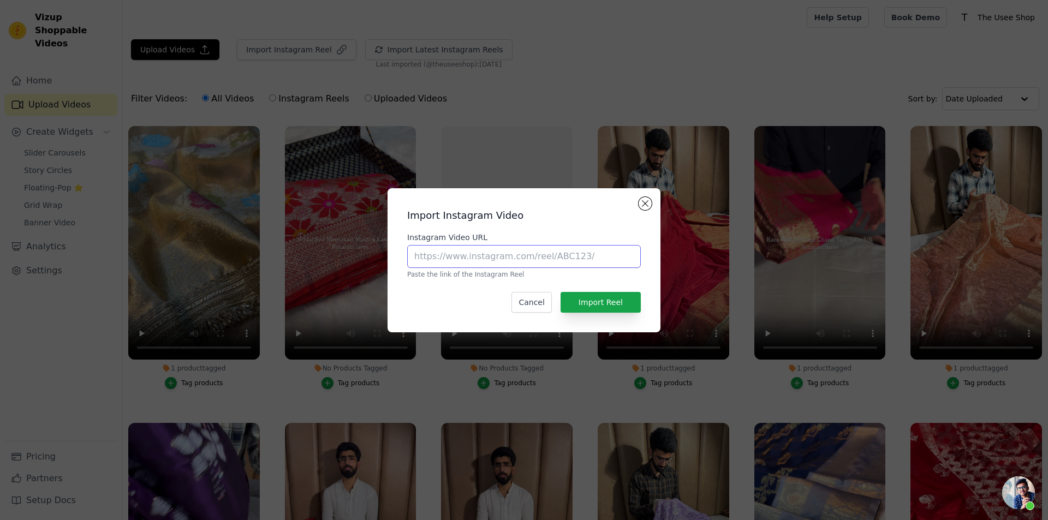
click at [470, 249] on input "Instagram Video URL" at bounding box center [524, 256] width 234 height 23
paste input "https://www.instagram.com/reel/DPG22EQgiZl/?utm_source=ig_web_copy_link&igsh=cn…"
type input "https://www.instagram.com/reel/DPG22EQgiZl/?utm_source=ig_web_copy_link&igsh=cn…"
click at [610, 306] on button "Import Reel" at bounding box center [601, 302] width 80 height 21
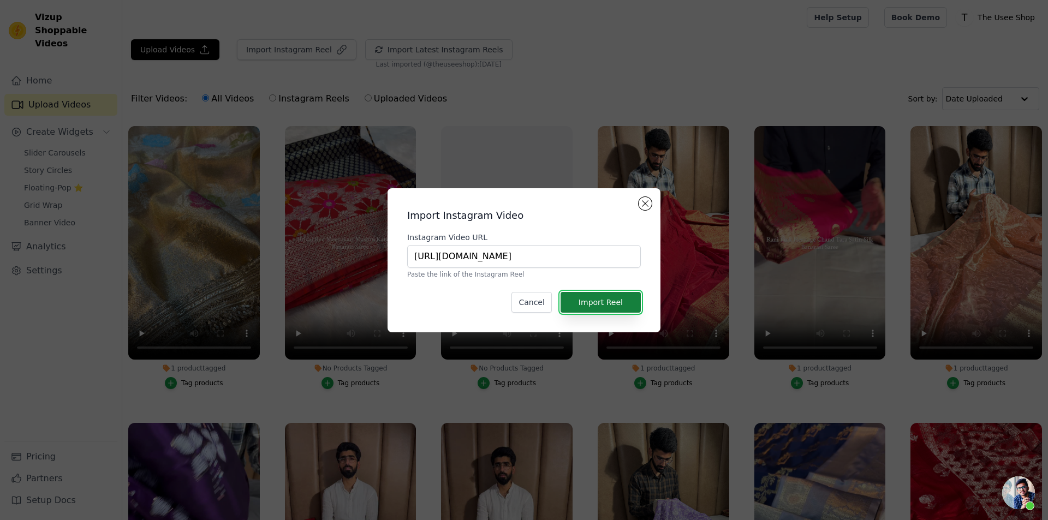
scroll to position [0, 0]
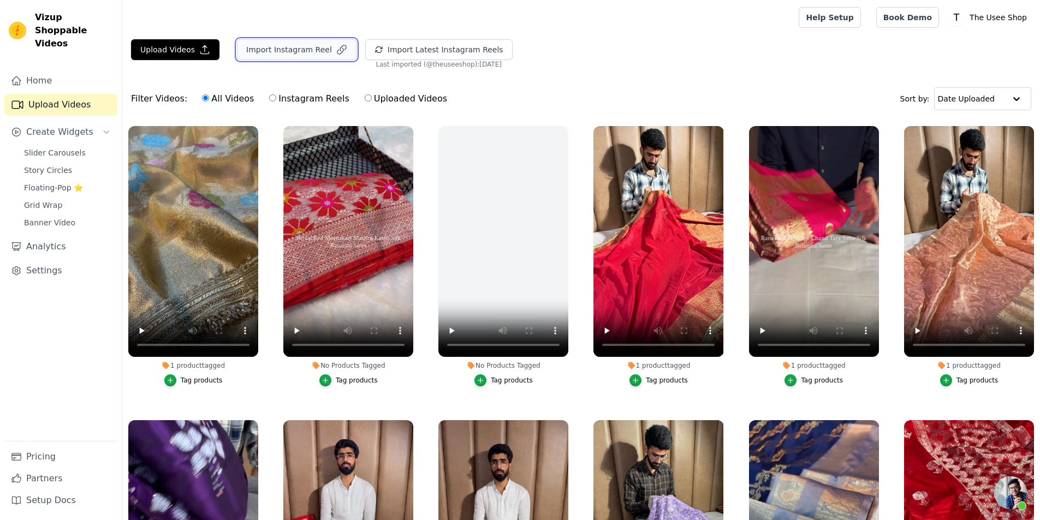
click at [299, 47] on button "Import Instagram Reel" at bounding box center [297, 49] width 120 height 21
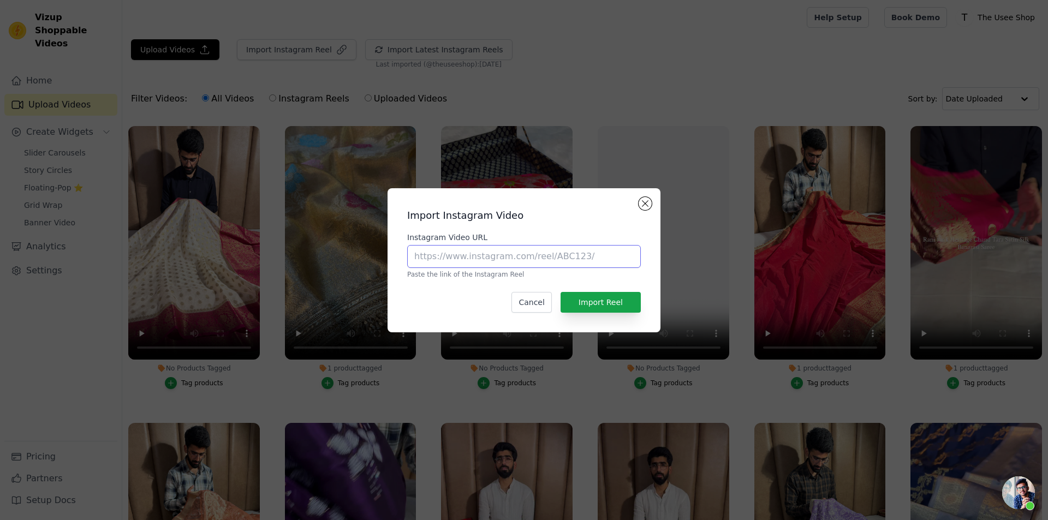
click at [478, 264] on input "Instagram Video URL" at bounding box center [524, 256] width 234 height 23
paste input "https://www.instagram.com/reel/DPNm1W4Ec4g/?utm_source=ig_web_copy_link&igsh=MX…"
type input "https://www.instagram.com/reel/DPNm1W4Ec4g/?utm_source=ig_web_copy_link&igsh=MX…"
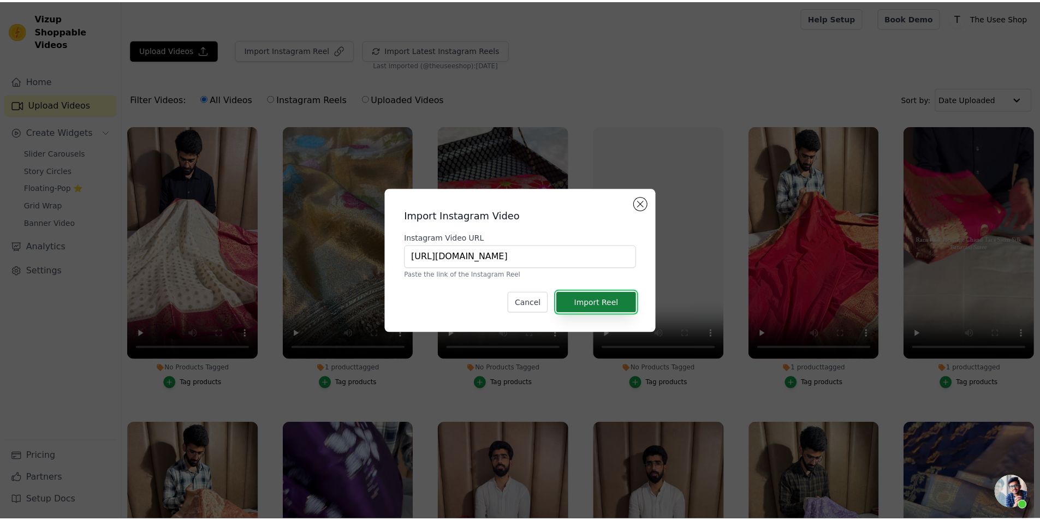
scroll to position [0, 0]
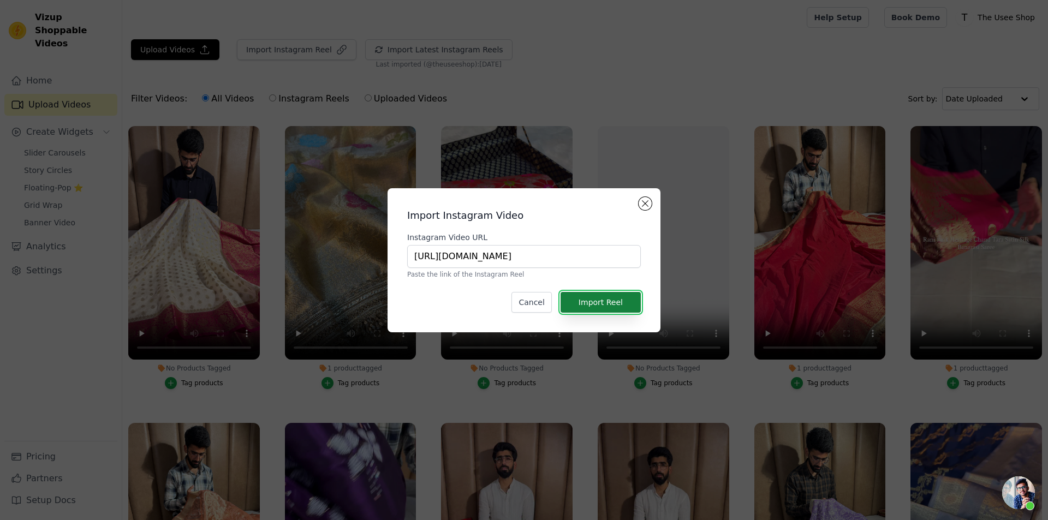
click at [627, 305] on button "Import Reel" at bounding box center [601, 302] width 80 height 21
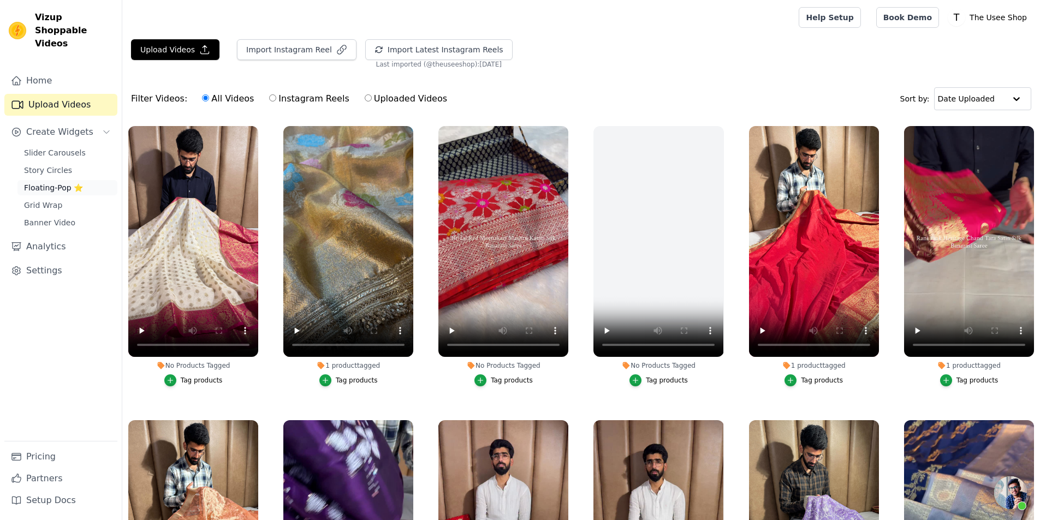
click at [91, 180] on link "Floating-Pop ⭐" at bounding box center [67, 187] width 100 height 15
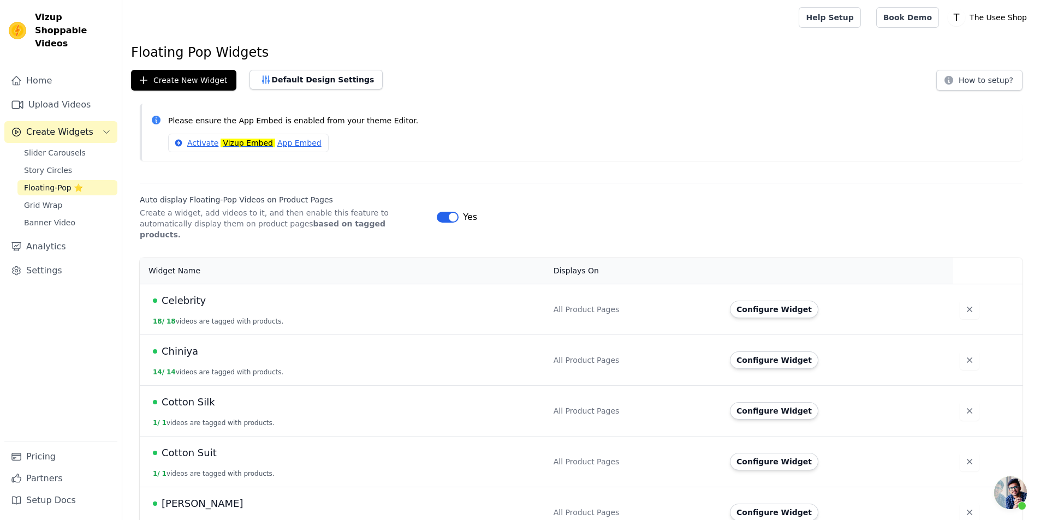
scroll to position [273, 0]
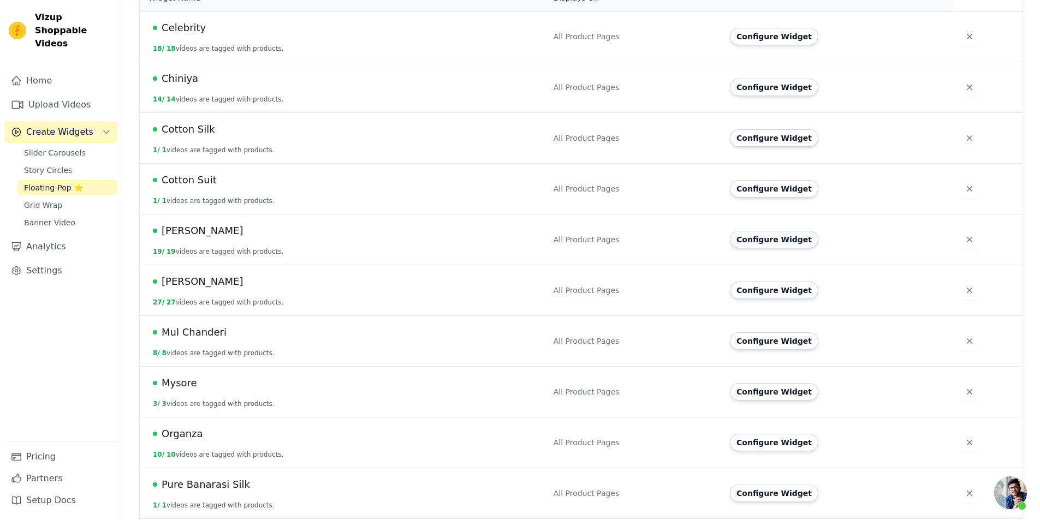
click at [769, 236] on button "Configure Widget" at bounding box center [774, 239] width 88 height 17
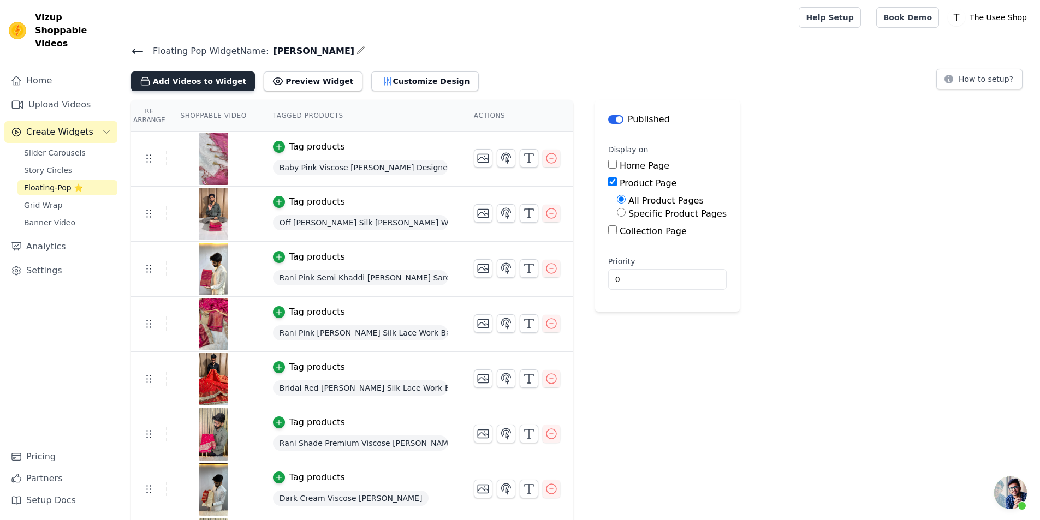
click at [200, 83] on button "Add Videos to Widget" at bounding box center [193, 82] width 124 height 20
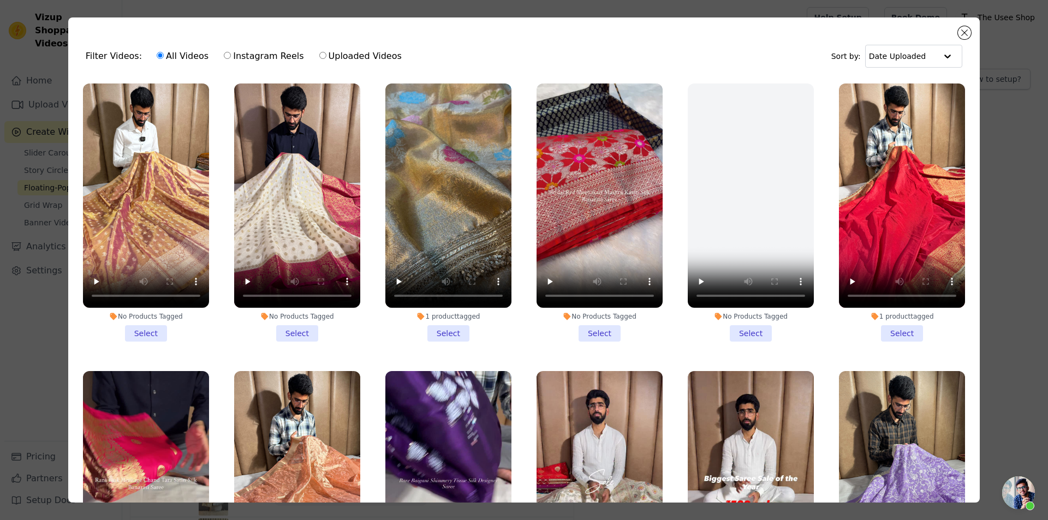
click at [292, 329] on li "No Products Tagged Select" at bounding box center [297, 213] width 126 height 258
click at [0, 0] on input "No Products Tagged Select" at bounding box center [0, 0] width 0 height 0
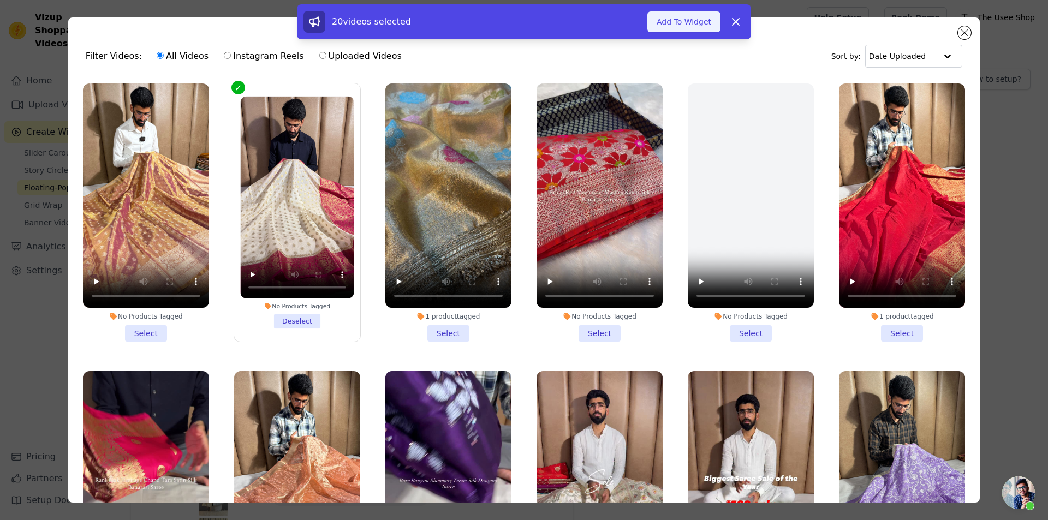
click at [670, 28] on button "Add To Widget" at bounding box center [683, 21] width 73 height 21
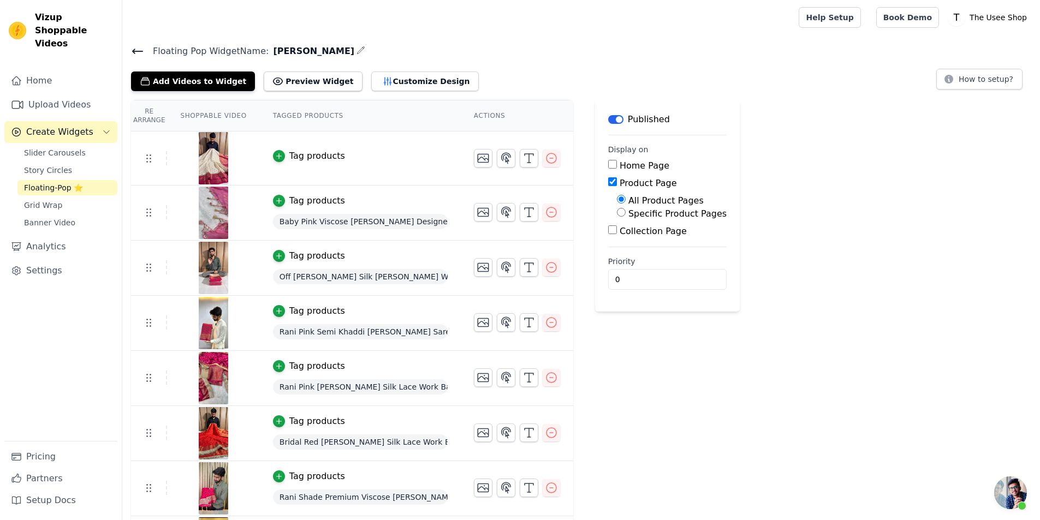
click at [314, 154] on div "Tag products" at bounding box center [317, 156] width 56 height 13
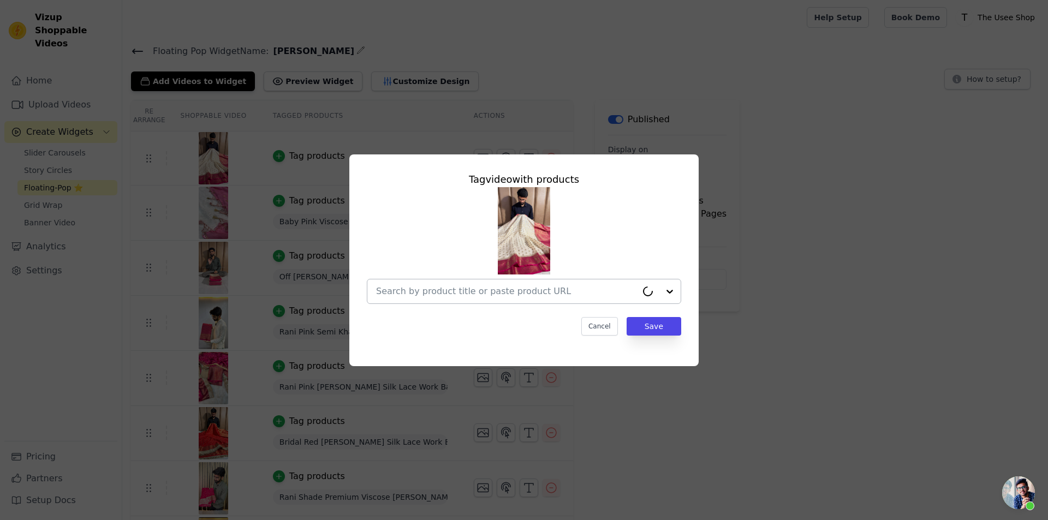
click at [522, 281] on div at bounding box center [506, 291] width 261 height 24
type input "gts-02"
click at [499, 297] on input "gts-02" at bounding box center [517, 291] width 283 height 13
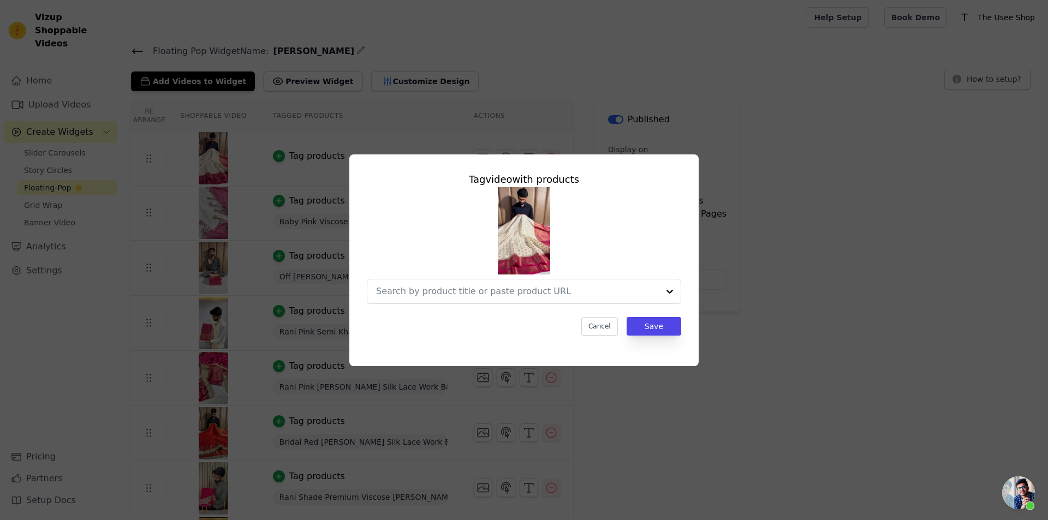
click at [483, 272] on div at bounding box center [524, 245] width 314 height 117
click at [492, 305] on div "Tag video with products Cancel Save" at bounding box center [524, 253] width 332 height 181
click at [492, 284] on div at bounding box center [517, 291] width 283 height 24
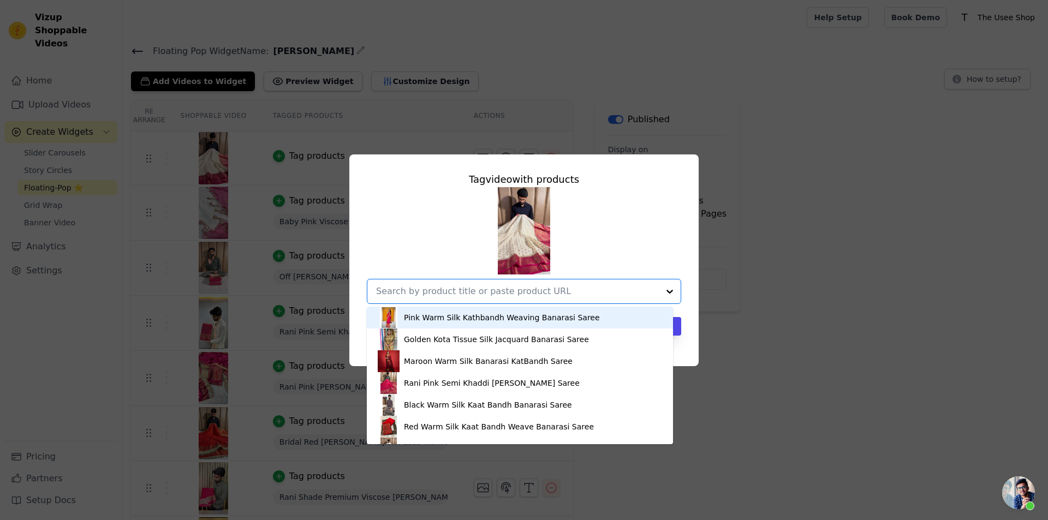
paste input "SKU: GTS-02"
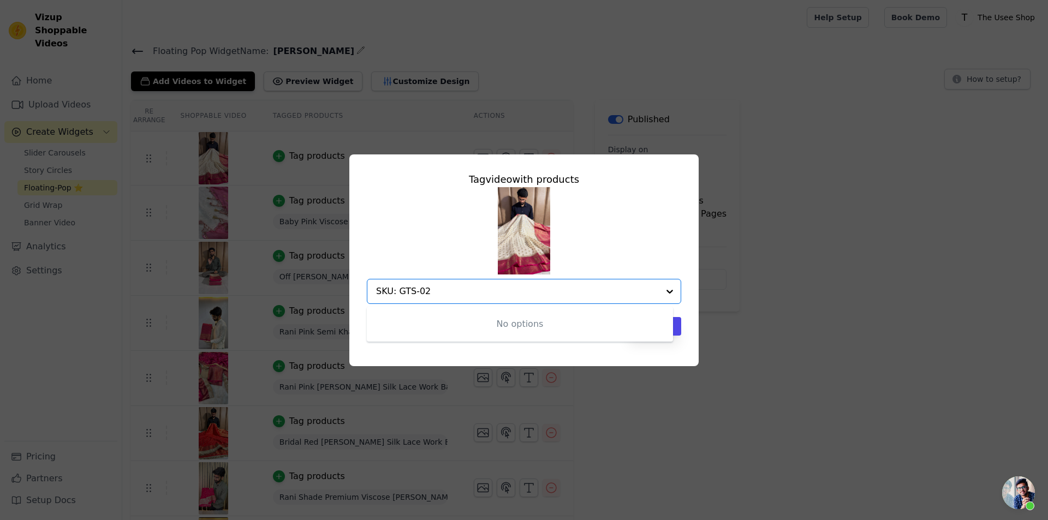
type input "SKU: GTS-02"
click at [448, 278] on div "SKU: GTS-02" at bounding box center [524, 245] width 314 height 117
click at [525, 281] on div "SKU: GTS-02" at bounding box center [517, 291] width 283 height 24
paste input "https://theuseeshop.com/products/light-cream-contrast-georgette-traditional-ban…"
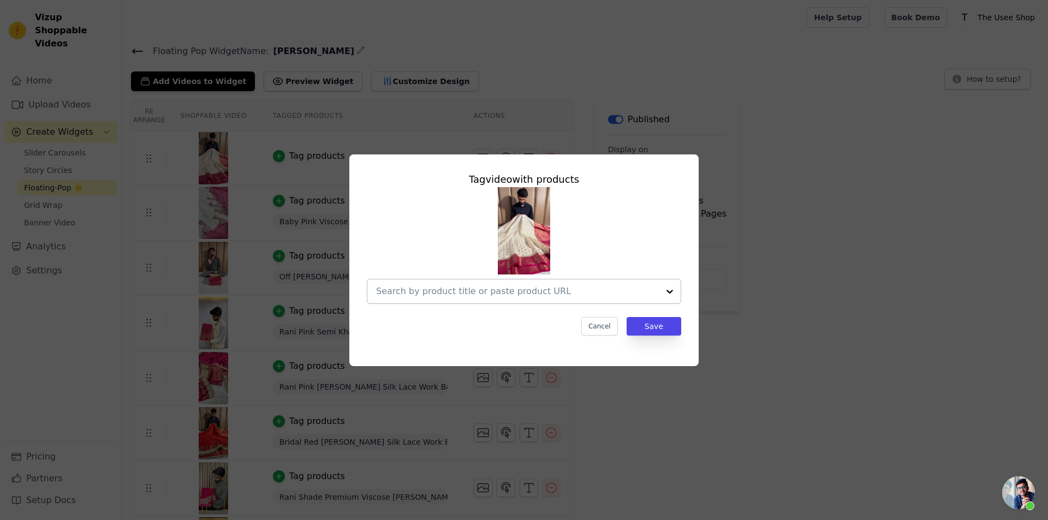
type input "https://theuseeshop.com/products/light-cream-contrast-georgette-traditional-ban…"
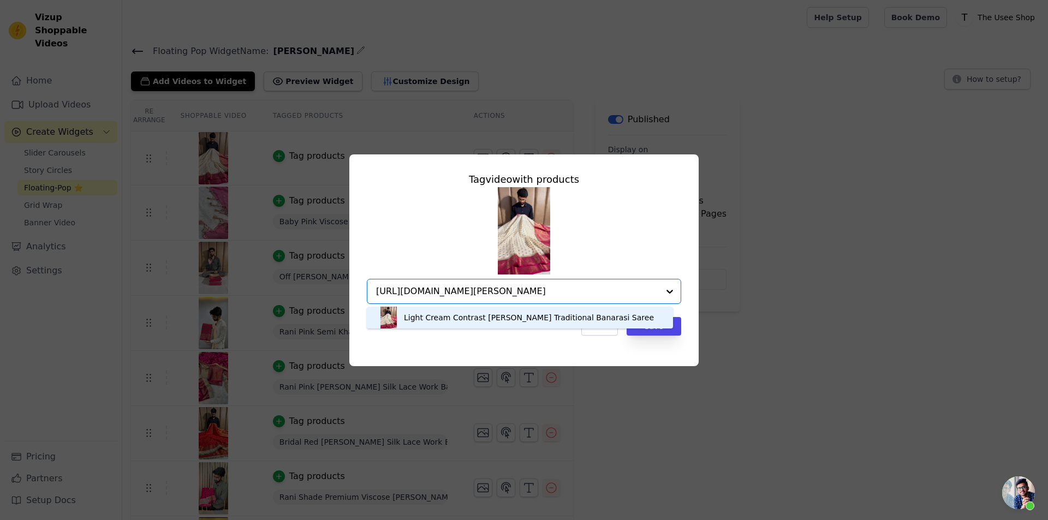
click at [459, 318] on div "Light Cream Contrast Georgette Traditional Banarasi Saree" at bounding box center [529, 317] width 250 height 11
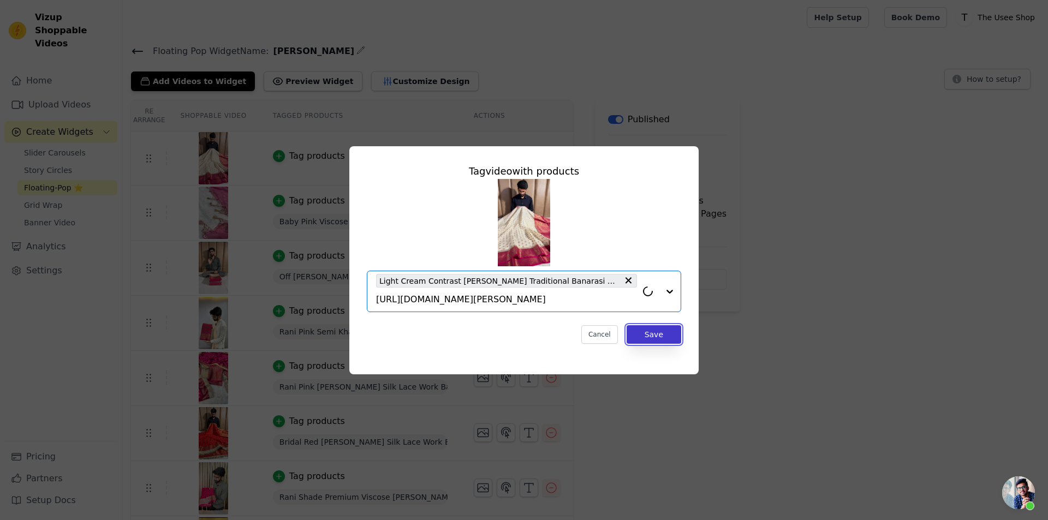
click at [661, 325] on button "Save" at bounding box center [654, 334] width 55 height 19
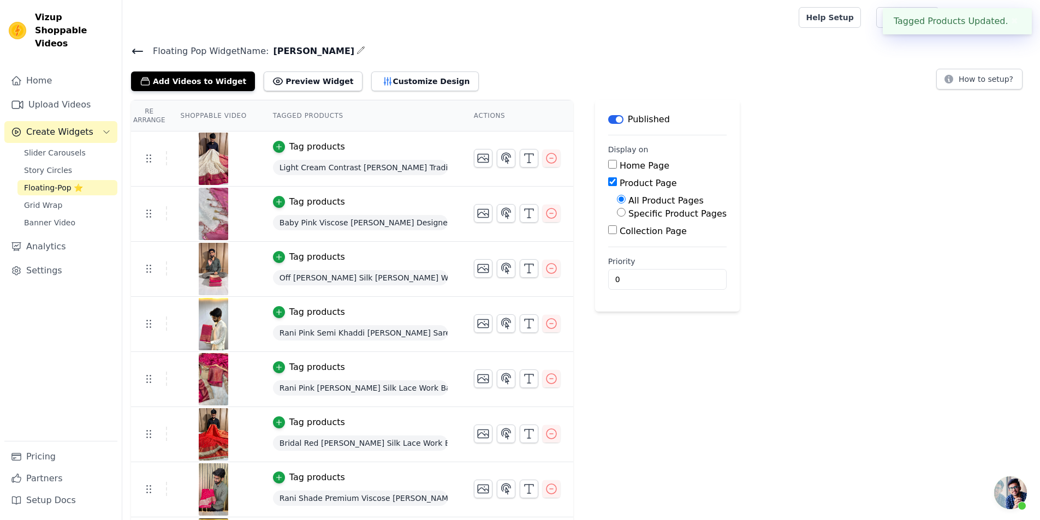
click at [139, 53] on icon at bounding box center [137, 51] width 13 height 13
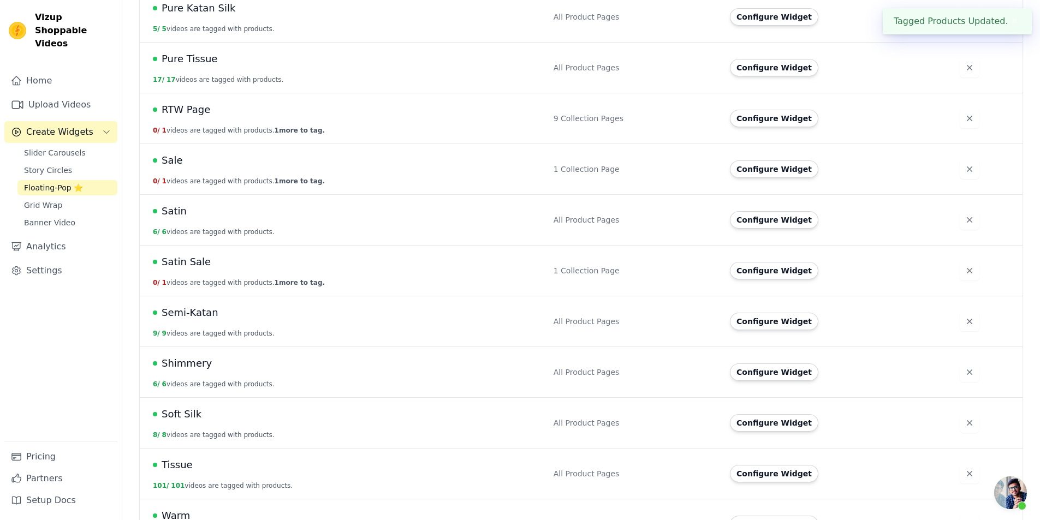
scroll to position [874, 0]
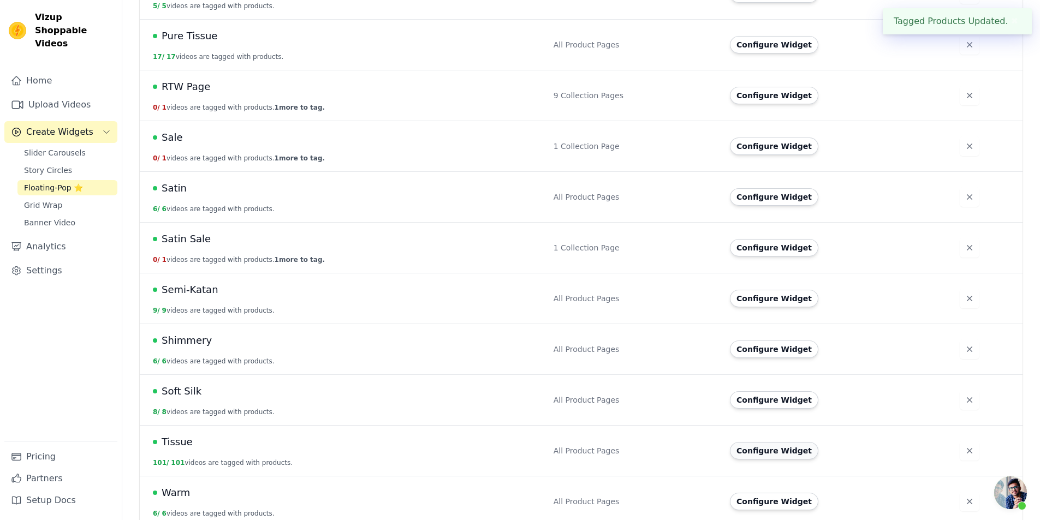
click at [774, 442] on button "Configure Widget" at bounding box center [774, 450] width 88 height 17
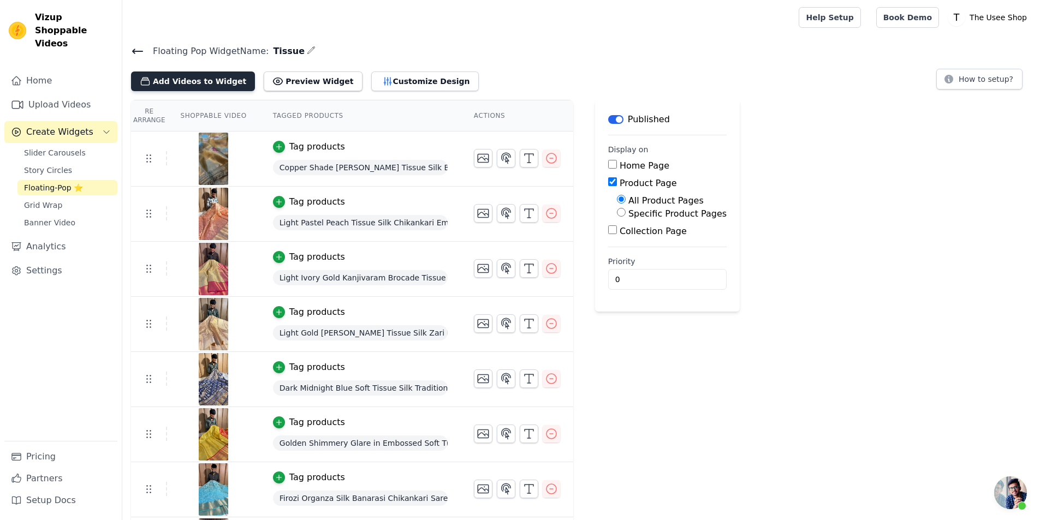
click at [201, 87] on button "Add Videos to Widget" at bounding box center [193, 82] width 124 height 20
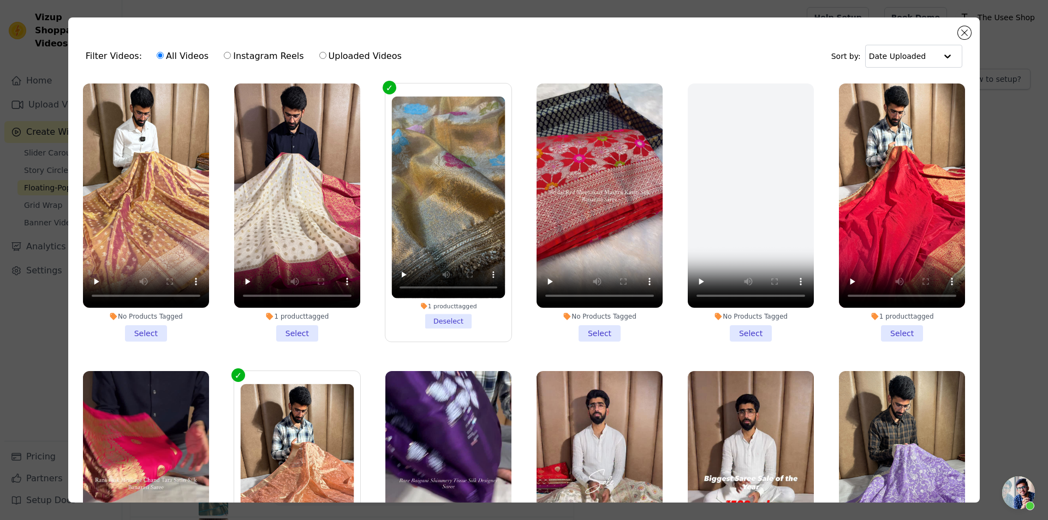
click at [165, 331] on li "No Products Tagged Select" at bounding box center [146, 213] width 126 height 258
click at [0, 0] on input "No Products Tagged Select" at bounding box center [0, 0] width 0 height 0
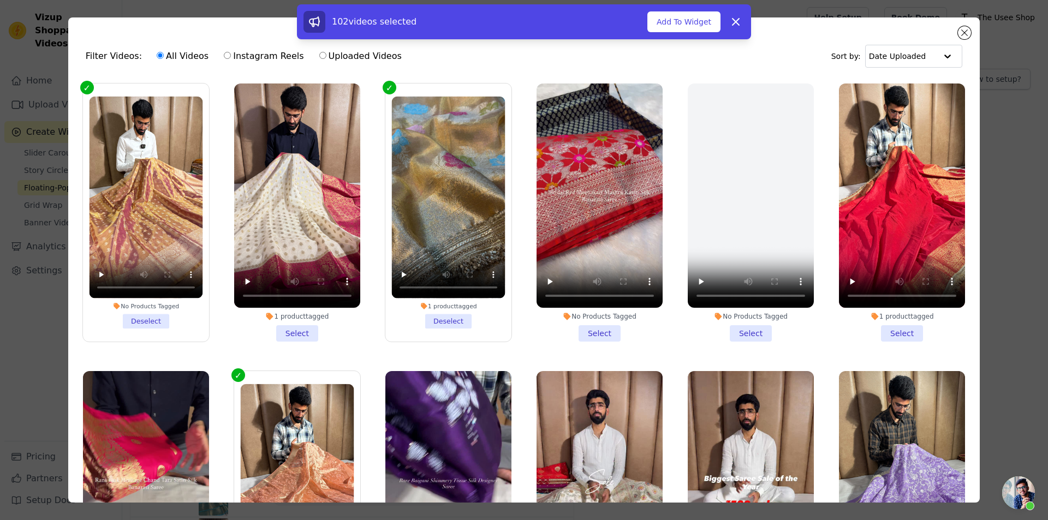
click at [679, 32] on div "102 videos selected Add To Widget Dismiss" at bounding box center [524, 22] width 441 height 22
click at [681, 23] on button "Add To Widget" at bounding box center [683, 21] width 73 height 21
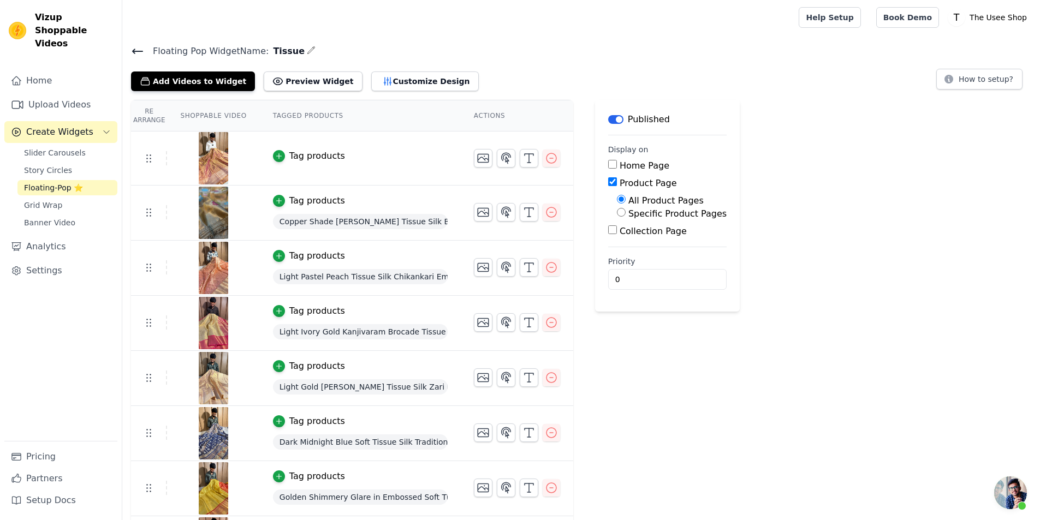
click at [307, 148] on td "Tag products" at bounding box center [360, 159] width 201 height 54
click at [308, 155] on div "Tag products" at bounding box center [317, 156] width 56 height 13
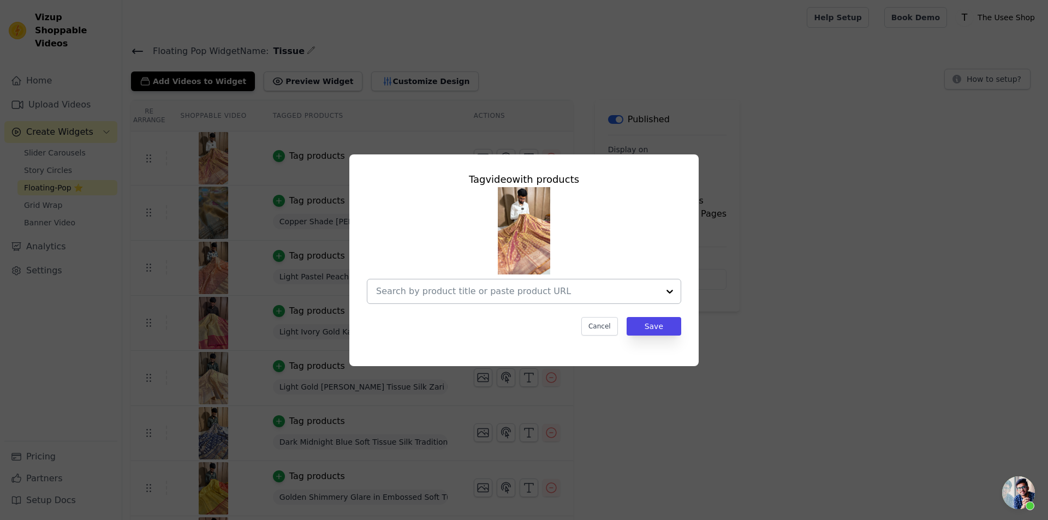
click at [447, 298] on div at bounding box center [517, 291] width 283 height 24
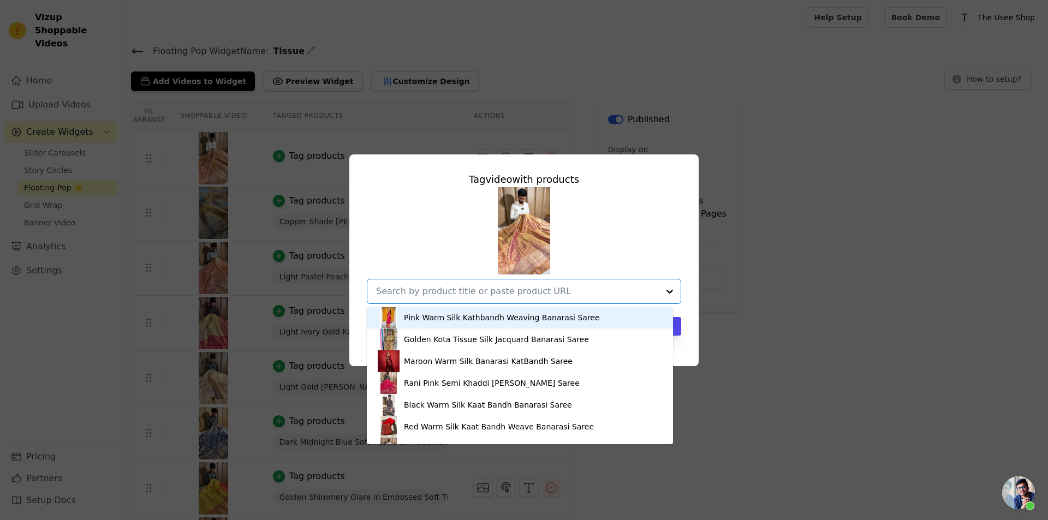
paste input "https://theuseeshop.com/products/rusted-pink-kathan-tissue-silk-banarasi-saree?…"
type input "https://theuseeshop.com/products/rusted-pink-kathan-tissue-silk-banarasi-saree?…"
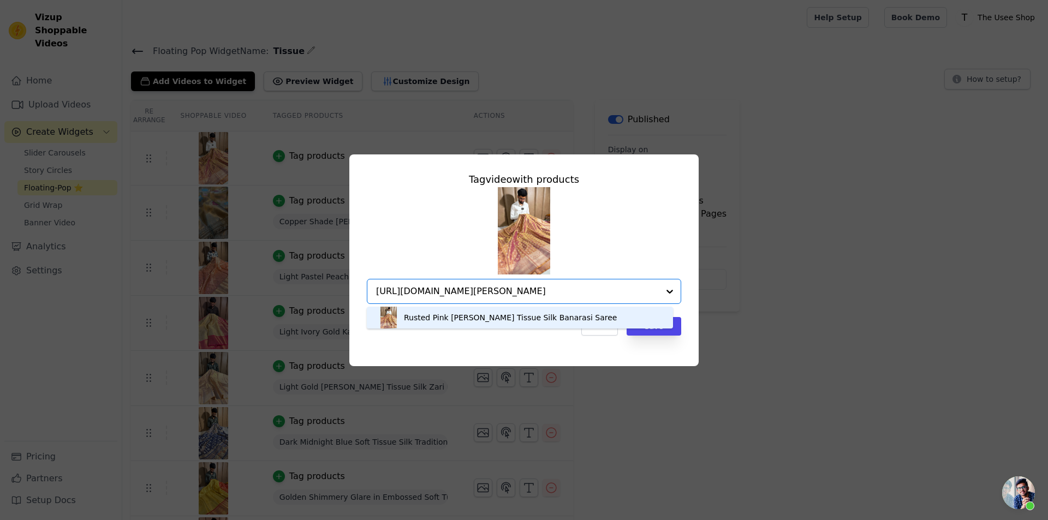
click at [474, 320] on div "Rusted Pink Kathan Tissue Silk Banarasi Saree" at bounding box center [510, 317] width 213 height 11
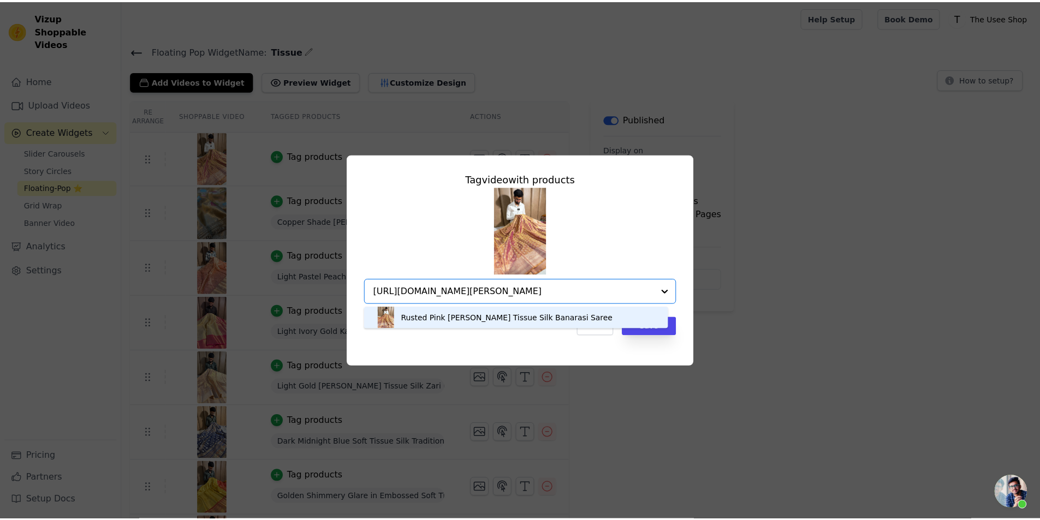
scroll to position [0, 0]
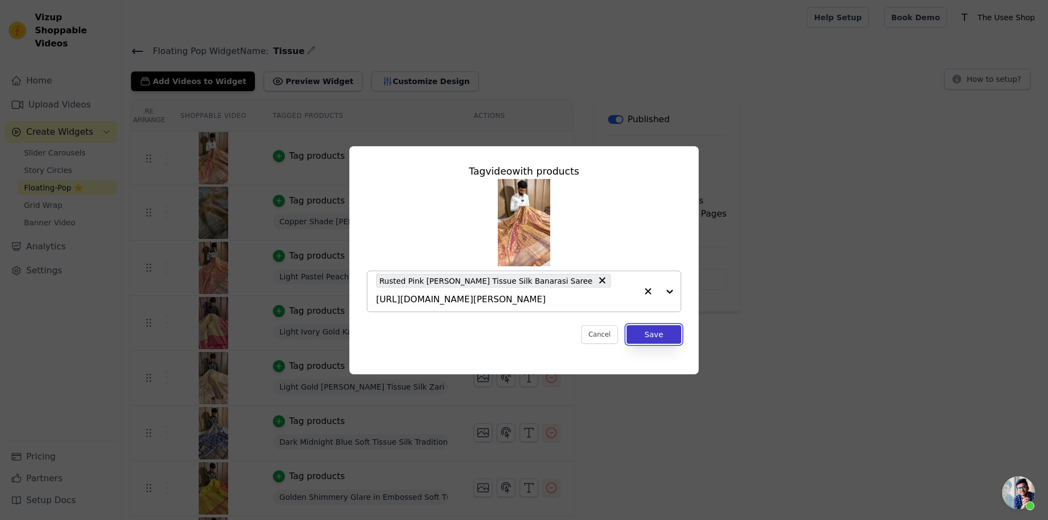
click at [669, 325] on button "Save" at bounding box center [654, 334] width 55 height 19
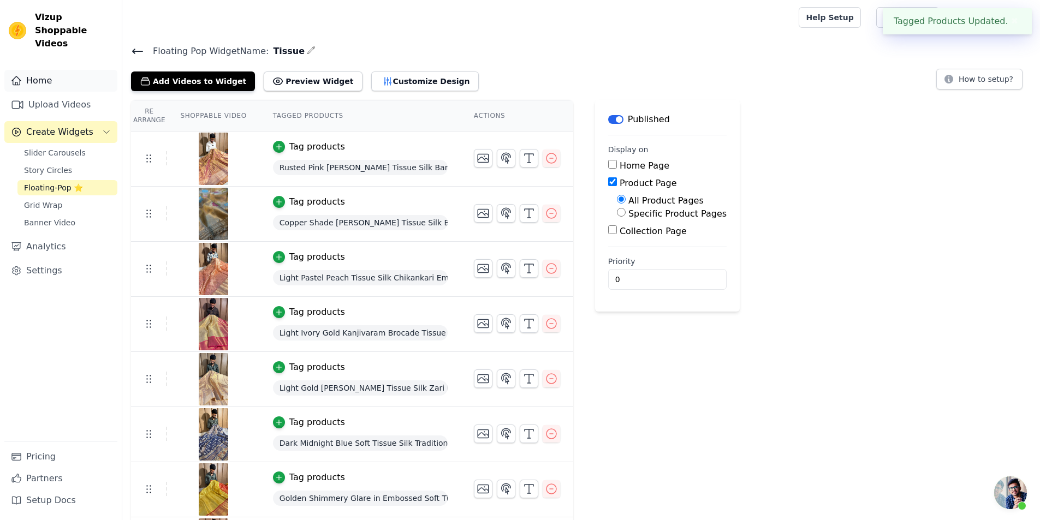
click at [52, 70] on link "Home" at bounding box center [60, 81] width 113 height 22
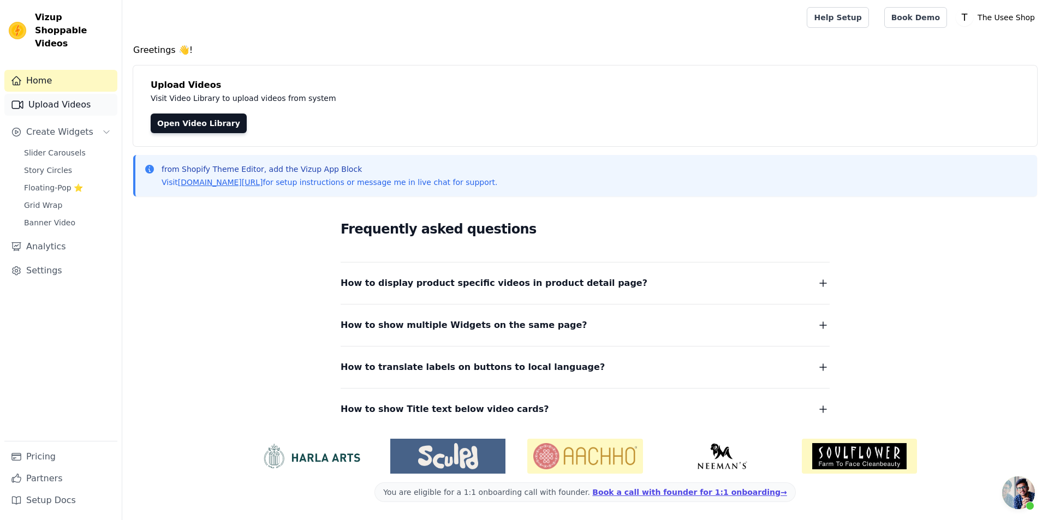
click at [70, 98] on link "Upload Videos" at bounding box center [60, 105] width 113 height 22
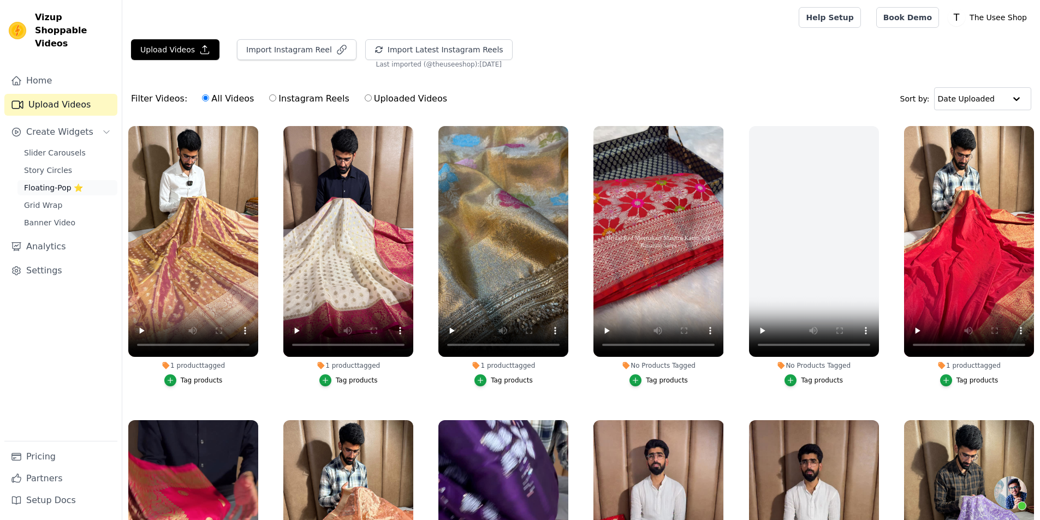
click at [48, 181] on link "Floating-Pop ⭐" at bounding box center [67, 187] width 100 height 15
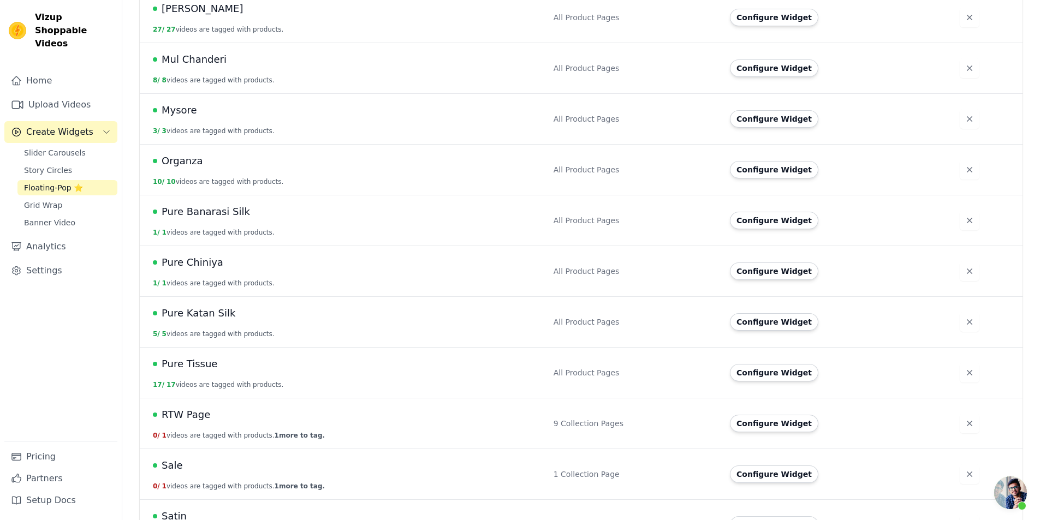
scroll to position [273, 0]
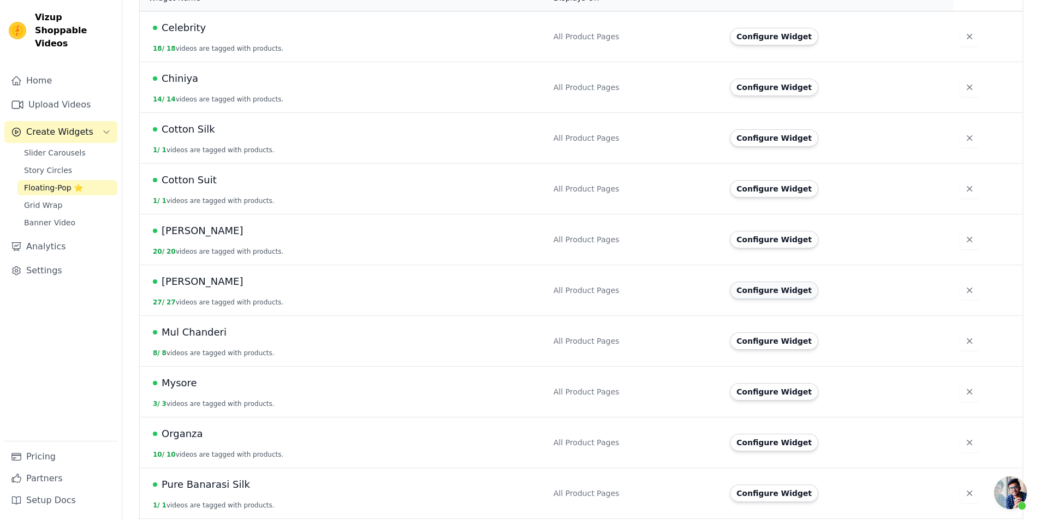
click at [766, 282] on button "Configure Widget" at bounding box center [774, 290] width 88 height 17
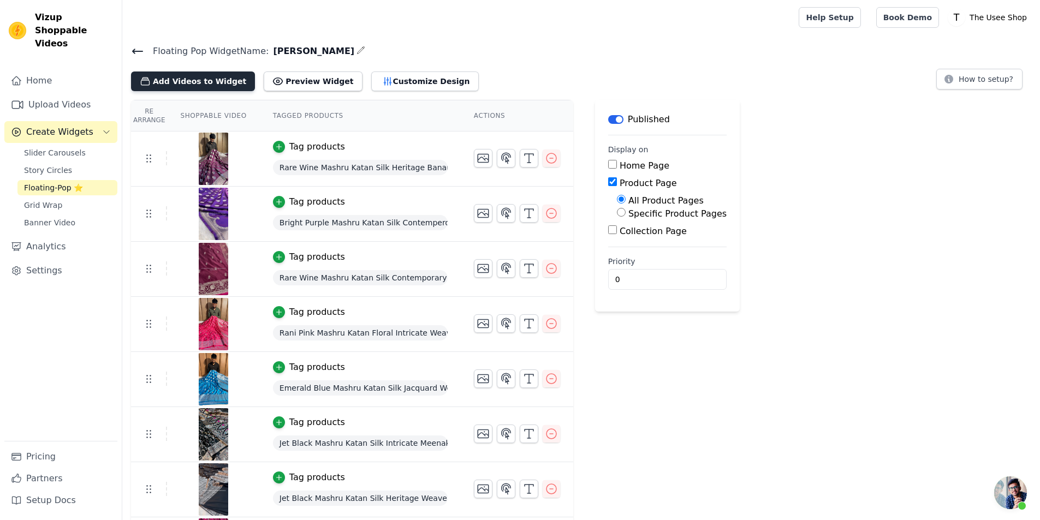
click at [181, 78] on button "Add Videos to Widget" at bounding box center [193, 82] width 124 height 20
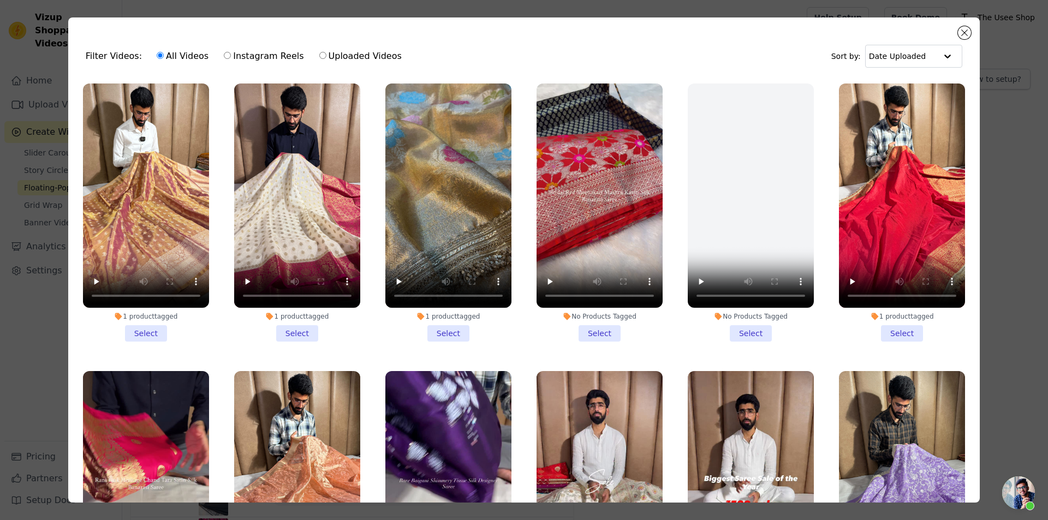
click at [585, 334] on li "No Products Tagged Select" at bounding box center [600, 213] width 126 height 258
click at [0, 0] on input "No Products Tagged Select" at bounding box center [0, 0] width 0 height 0
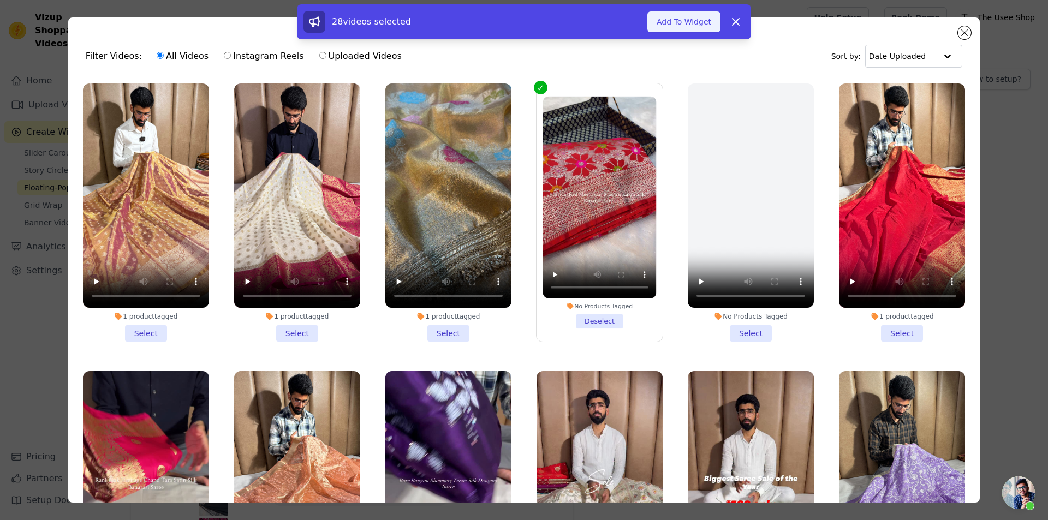
click at [695, 26] on button "Add To Widget" at bounding box center [683, 21] width 73 height 21
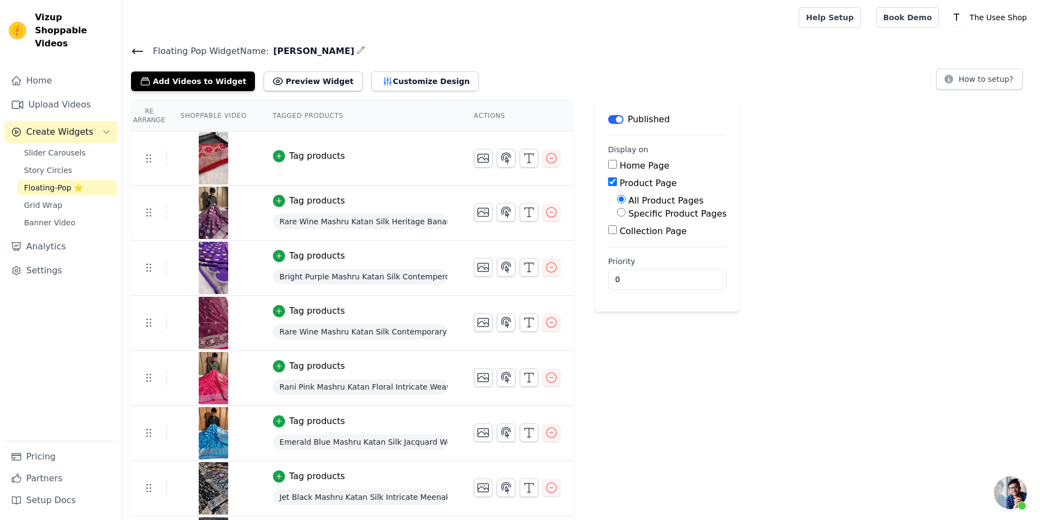
click at [313, 159] on div "Tag products" at bounding box center [317, 156] width 56 height 13
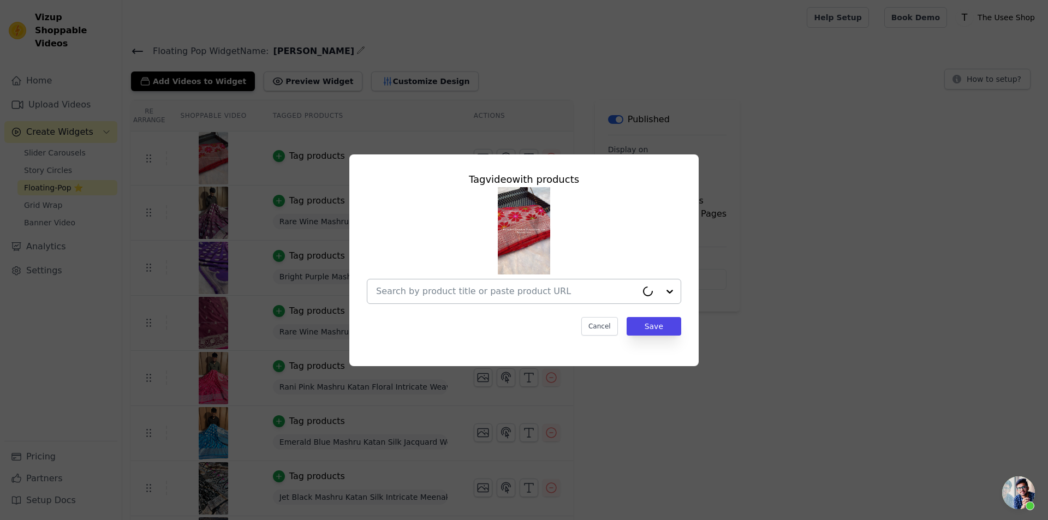
click at [436, 294] on input "text" at bounding box center [506, 291] width 261 height 13
paste input "https://theuseeshop.com/products/bridal-red-mashru-katan-silk-eccentric-meenaka…"
type input "https://theuseeshop.com/products/bridal-red-mashru-katan-silk-eccentric-meenaka…"
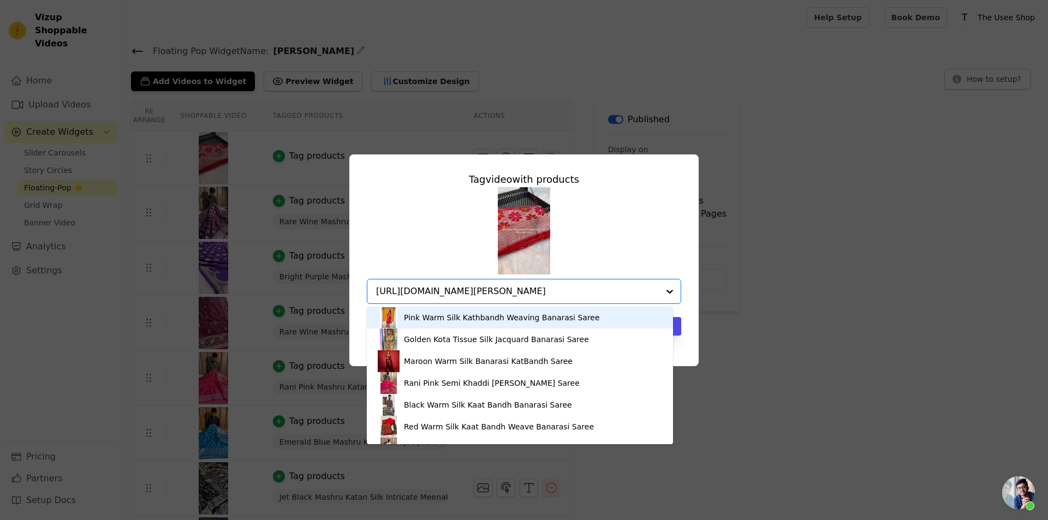
scroll to position [0, 105]
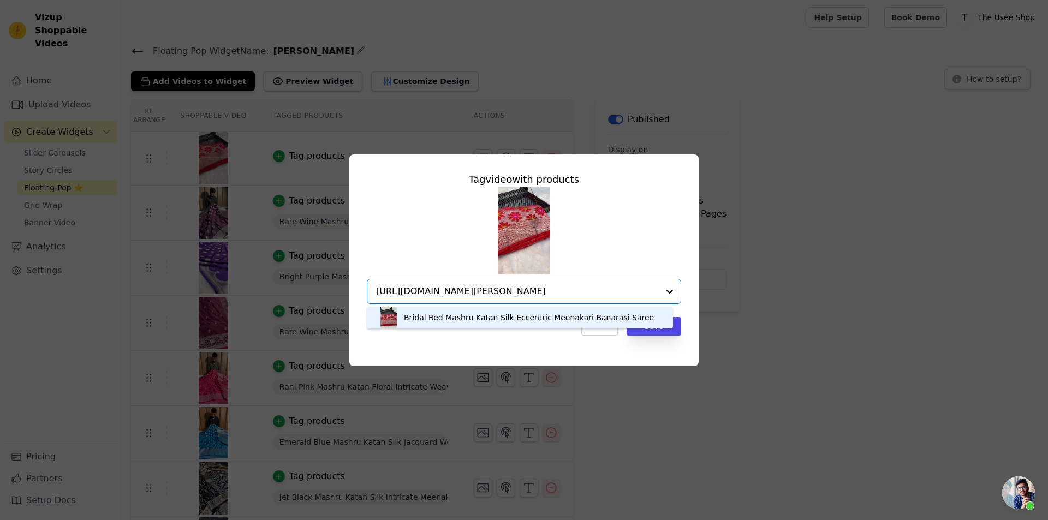
click at [442, 322] on div "Bridal Red Mashru Katan Silk Eccentric Meenakari Banarasi Saree" at bounding box center [529, 317] width 250 height 11
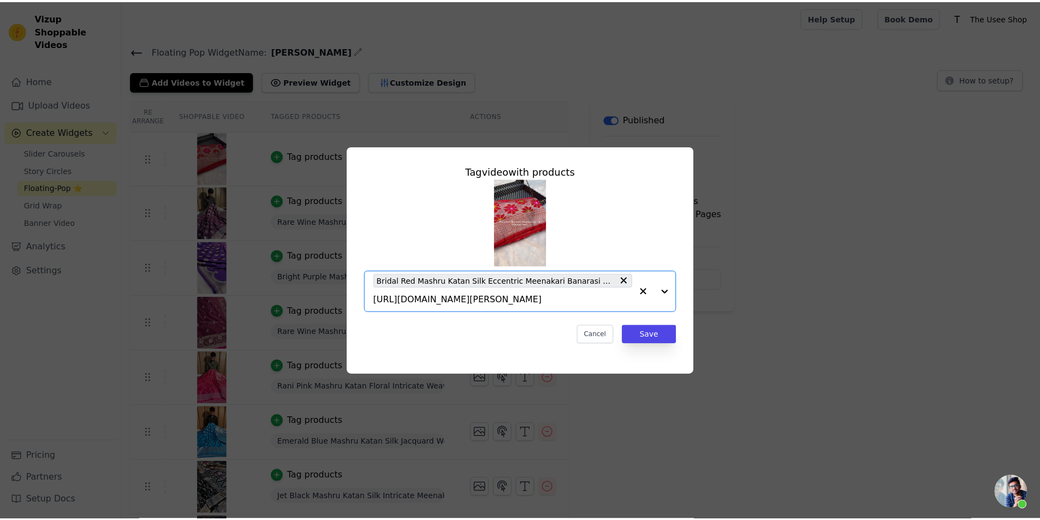
scroll to position [0, 0]
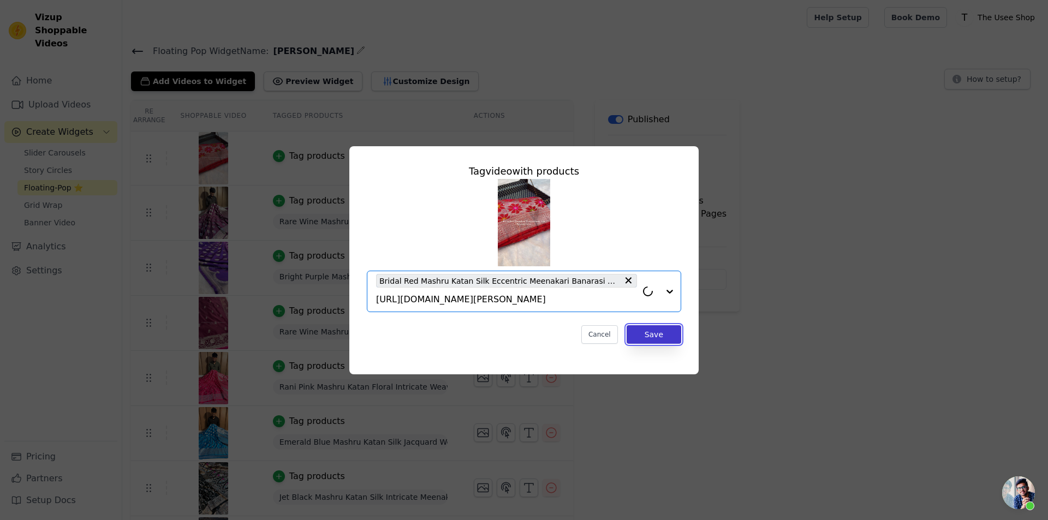
click at [656, 336] on button "Save" at bounding box center [654, 334] width 55 height 19
